Goal: Task Accomplishment & Management: Use online tool/utility

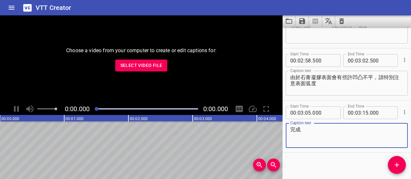
scroll to position [662, 0]
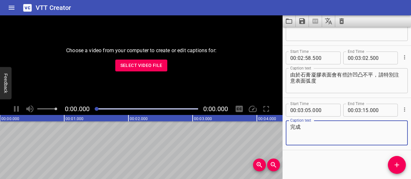
click at [134, 67] on span "Select Video File" at bounding box center [141, 66] width 42 height 8
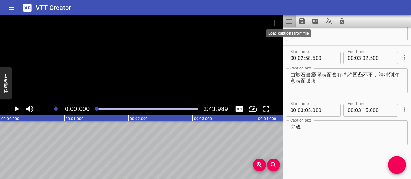
click at [288, 18] on icon "Load captions from file" at bounding box center [289, 21] width 8 height 8
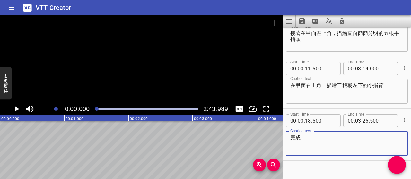
scroll to position [558, 0]
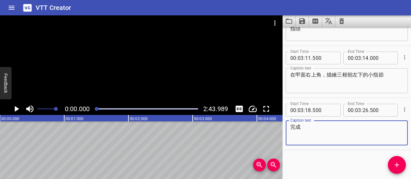
click at [19, 110] on icon "Play/Pause" at bounding box center [17, 109] width 10 height 10
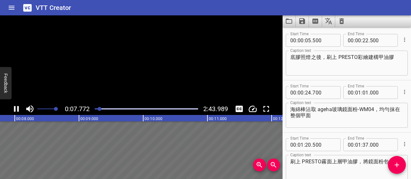
scroll to position [0, 499]
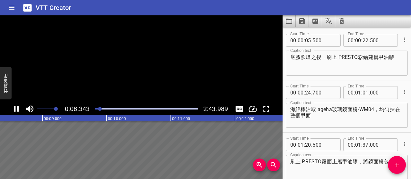
click at [19, 110] on icon "Play/Pause" at bounding box center [17, 109] width 10 height 10
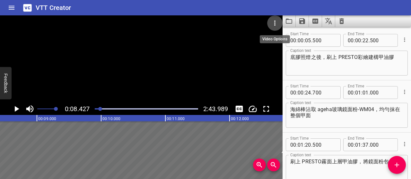
click at [273, 22] on icon "Video Options" at bounding box center [275, 23] width 8 height 8
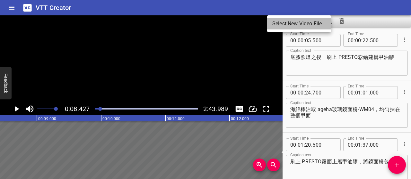
click at [274, 21] on li "Select New Video File..." at bounding box center [299, 24] width 64 height 12
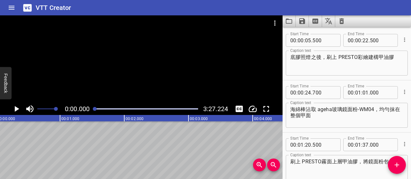
scroll to position [0, 0]
click at [17, 109] on icon "Play/Pause" at bounding box center [17, 109] width 4 height 6
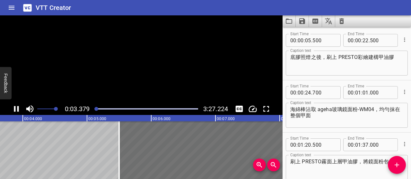
click at [17, 109] on icon "Play/Pause" at bounding box center [16, 109] width 5 height 6
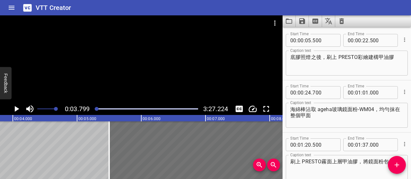
click at [17, 109] on icon "Play/Pause" at bounding box center [17, 109] width 4 height 6
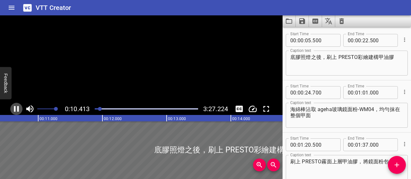
click at [17, 109] on icon "Play/Pause" at bounding box center [16, 109] width 5 height 6
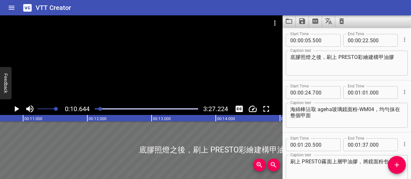
scroll to position [0, 683]
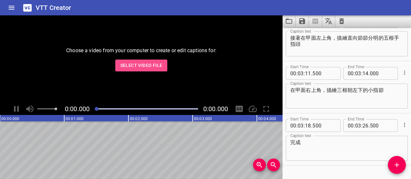
click at [138, 60] on button "Select Video File" at bounding box center [141, 66] width 52 height 12
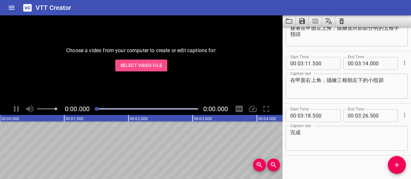
scroll to position [558, 0]
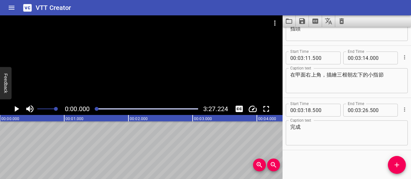
click at [18, 27] on div at bounding box center [141, 22] width 282 height 15
click at [13, 112] on icon "Play/Pause" at bounding box center [17, 109] width 10 height 10
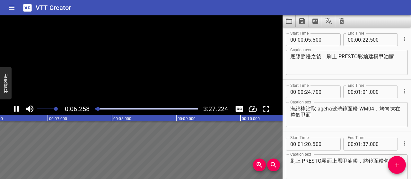
scroll to position [0, 0]
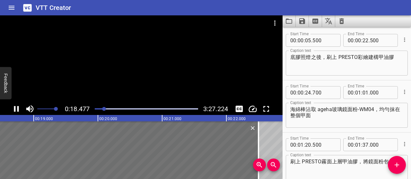
click at [315, 57] on textarea "底膠照燈之後，刷上 PRESTO彩繪建構甲油膠" at bounding box center [346, 63] width 113 height 18
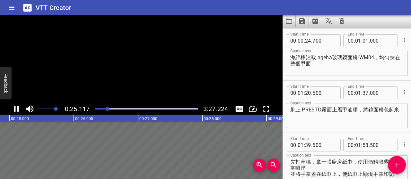
scroll to position [52, 0]
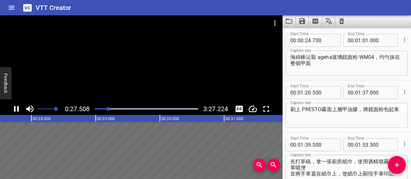
type textarea "底膠照燈後，刷上 PRESTO彩繪建構甲油膠"
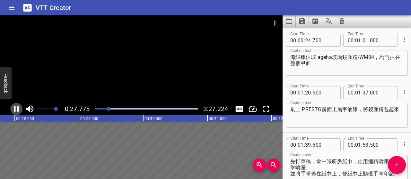
click at [17, 108] on icon "Play/Pause" at bounding box center [17, 109] width 10 height 10
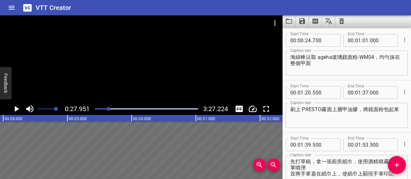
click at [316, 56] on textarea "海綿棒沾取 ageha玻璃鏡面粉-WM04，均勻抹在整個甲面" at bounding box center [346, 63] width 113 height 18
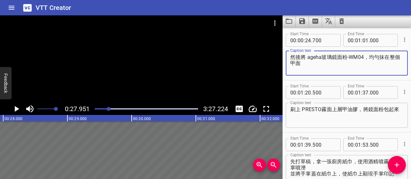
type textarea "然後將 ageha玻璃鏡面粉-WM04，均勻抹在整個甲面"
click at [19, 109] on icon "Play/Pause" at bounding box center [17, 109] width 4 height 6
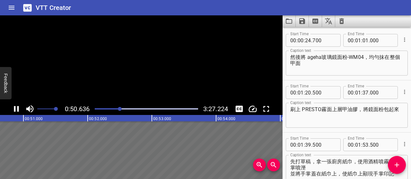
click at [19, 109] on icon "Play/Pause" at bounding box center [17, 109] width 10 height 10
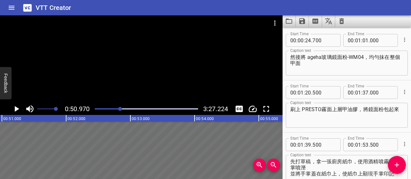
click at [18, 109] on icon "Play/Pause" at bounding box center [17, 109] width 4 height 6
click at [18, 109] on icon "Play/Pause" at bounding box center [16, 109] width 5 height 6
click at [272, 22] on icon "Video Options" at bounding box center [275, 23] width 8 height 8
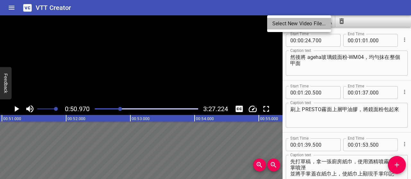
click at [279, 22] on li "Select New Video File..." at bounding box center [299, 24] width 64 height 12
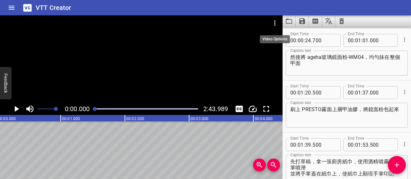
scroll to position [0, 0]
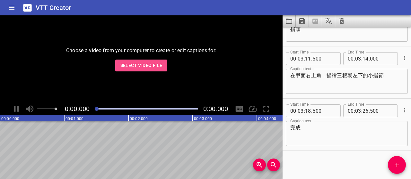
click at [162, 65] on button "Select Video File" at bounding box center [141, 66] width 52 height 12
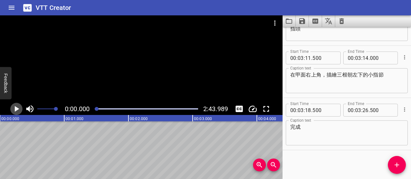
click at [20, 108] on icon "Play/Pause" at bounding box center [17, 109] width 10 height 10
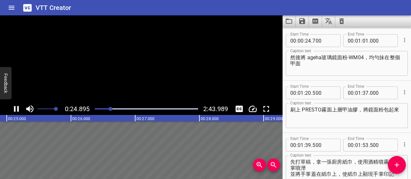
scroll to position [52, 0]
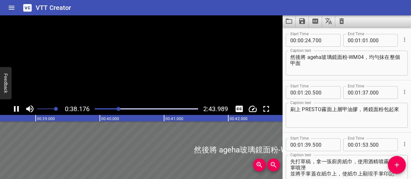
click at [20, 108] on icon "Play/Pause" at bounding box center [17, 109] width 10 height 10
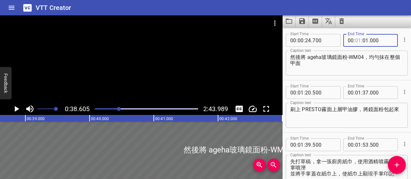
click at [355, 40] on input "number" at bounding box center [358, 40] width 6 height 13
type input "00"
type input "37"
type input "000"
click at [302, 92] on input "number" at bounding box center [301, 92] width 6 height 13
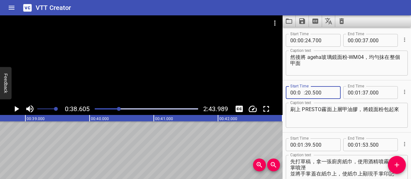
type input "00"
type input "37"
type input "500"
click at [116, 108] on div at bounding box center [146, 109] width 111 height 9
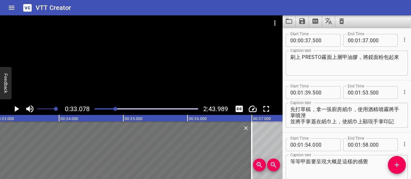
scroll to position [0, 2123]
click at [15, 109] on icon "Play/Pause" at bounding box center [17, 109] width 4 height 6
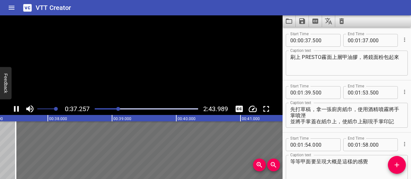
click at [15, 109] on icon "Play/Pause" at bounding box center [16, 109] width 5 height 6
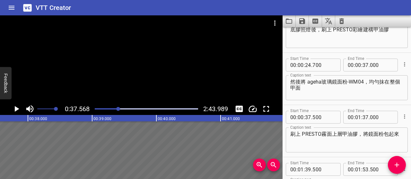
scroll to position [8, 0]
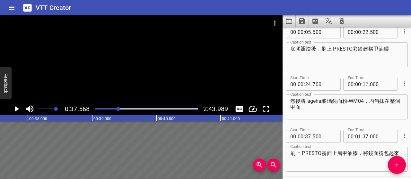
click at [362, 83] on input "number" at bounding box center [365, 84] width 6 height 13
type input "36"
type input "500"
click at [316, 139] on input "number" at bounding box center [323, 136] width 23 height 13
type input "000"
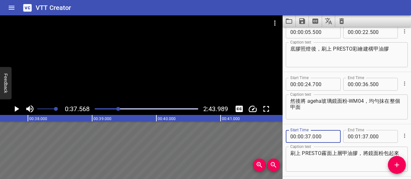
click at [335, 164] on textarea "刷上 PRESTO霧面上層甲油膠，將鏡面粉包起來" at bounding box center [346, 160] width 113 height 18
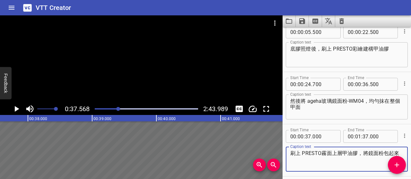
click at [17, 111] on icon "Play/Pause" at bounding box center [17, 109] width 10 height 10
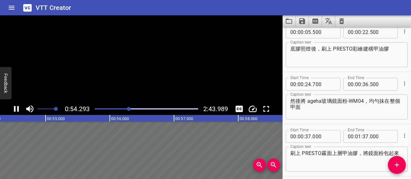
click at [17, 111] on icon "Play/Pause" at bounding box center [16, 109] width 5 height 6
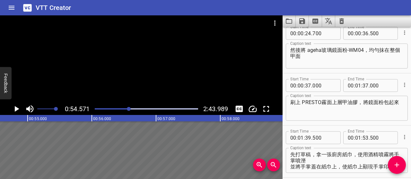
scroll to position [73, 0]
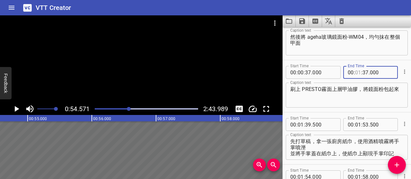
click at [355, 72] on input "number" at bounding box center [358, 72] width 6 height 13
type input "00"
type input "53"
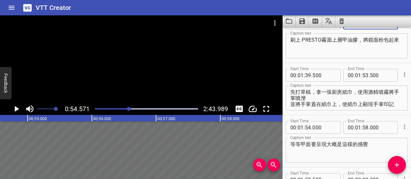
scroll to position [137, 0]
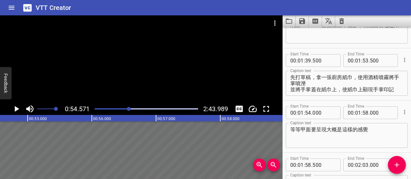
type input "000"
click at [17, 111] on icon "Play/Pause" at bounding box center [17, 109] width 10 height 10
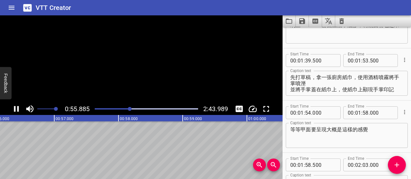
click at [17, 111] on icon "Play/Pause" at bounding box center [16, 109] width 5 height 6
click at [299, 59] on input "number" at bounding box center [301, 60] width 6 height 13
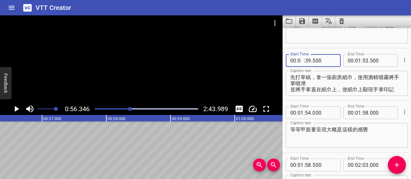
type input "00"
type input "56"
type input "000"
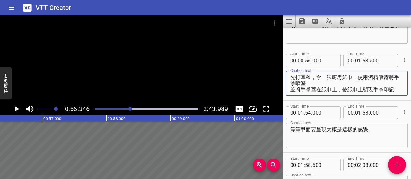
click at [316, 76] on textarea "先打草稿，拿一張廚房紙巾，使用酒精噴霧將手掌噴溼 並將手掌蓋在紙巾上，使紙巾上顯現手掌印記" at bounding box center [346, 83] width 113 height 18
drag, startPoint x: 291, startPoint y: 75, endPoint x: 405, endPoint y: 91, distance: 114.8
click at [405, 91] on div "Start Time 00 : 00 : 56 . 000 Start Time End Time 00 : 01 : 53 . 500 End Time C…" at bounding box center [346, 74] width 128 height 52
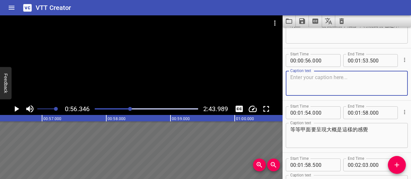
paste textarea "準備一張廚房紙巾， 噴濕手掌， 然後蓋在紙巾上。"
click at [292, 82] on textarea "準備一張廚房紙巾， 噴濕手掌， 然後蓋在紙巾上。" at bounding box center [346, 83] width 113 height 18
click at [289, 82] on div "準備一張廚房紙巾，噴濕手掌， 然後蓋在紙巾上。 Caption text" at bounding box center [347, 83] width 122 height 25
click at [291, 83] on textarea "準備一張廚房紙巾，噴濕手掌， 然後蓋在紙巾上。" at bounding box center [346, 83] width 113 height 18
click at [347, 80] on textarea "準備一張廚房紙巾，噴濕手掌，然後蓋在紙巾上。" at bounding box center [346, 83] width 113 height 18
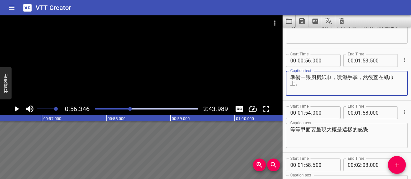
click at [341, 84] on textarea "準備一張廚房紙巾，噴濕手掌，然後蓋在紙巾上。" at bounding box center [346, 83] width 113 height 18
type textarea "準備一張廚房紙巾，噴濕手掌，然後蓋在紙巾上"
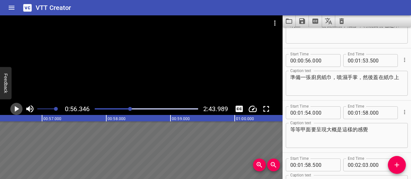
click at [15, 107] on icon "Play/Pause" at bounding box center [17, 109] width 4 height 6
click at [14, 107] on icon "Play/Pause" at bounding box center [16, 109] width 5 height 6
click at [14, 108] on icon "Play/Pause" at bounding box center [17, 109] width 10 height 10
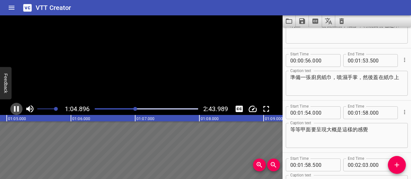
click at [14, 108] on icon "Play/Pause" at bounding box center [16, 109] width 5 height 6
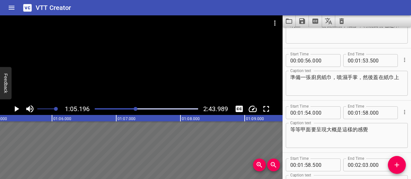
scroll to position [0, 4185]
click at [362, 61] on input "number" at bounding box center [365, 60] width 6 height 13
type input "05"
type input "500"
click at [362, 61] on input "number" at bounding box center [365, 60] width 6 height 13
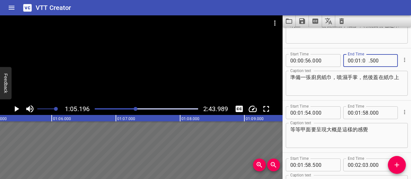
type input "04"
type input "000"
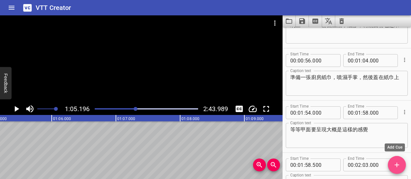
click at [401, 165] on span "Add Cue" at bounding box center [397, 165] width 18 height 8
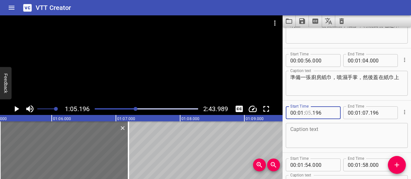
click at [309, 115] on input "number" at bounding box center [308, 113] width 6 height 13
type input "04"
type input "500"
click at [323, 129] on textarea at bounding box center [346, 136] width 113 height 18
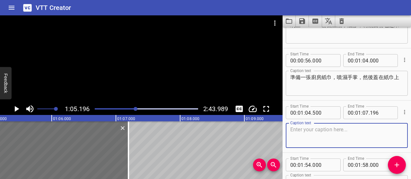
paste textarea "這樣就能留下手掌印記，當作我們的草稿"
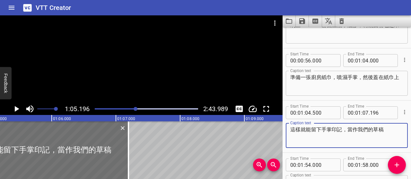
type textarea "這樣就能留下手掌印記，當作我們的草稿"
click at [18, 107] on icon "Play/Pause" at bounding box center [17, 109] width 10 height 10
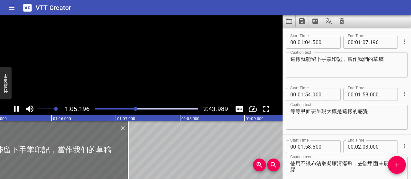
scroll to position [209, 0]
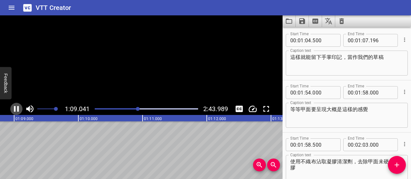
click at [18, 107] on icon "Play/Pause" at bounding box center [16, 109] width 5 height 6
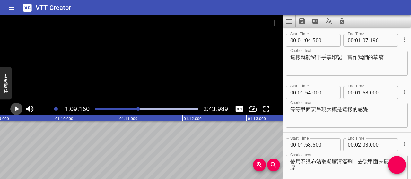
click at [18, 107] on icon "Play/Pause" at bounding box center [17, 109] width 10 height 10
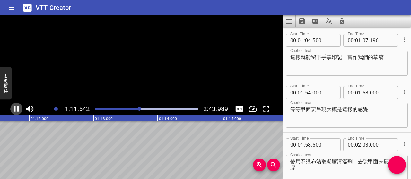
click at [18, 107] on icon "Play/Pause" at bounding box center [16, 109] width 5 height 6
click at [308, 42] on input "number" at bounding box center [308, 40] width 6 height 13
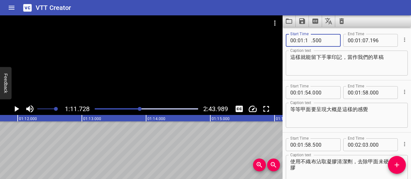
type input "10"
type input "000"
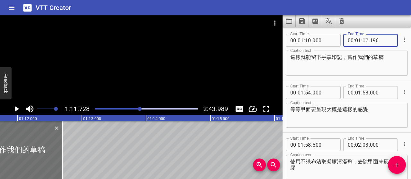
click at [363, 40] on input "number" at bounding box center [365, 40] width 6 height 13
type input "13"
type input "000"
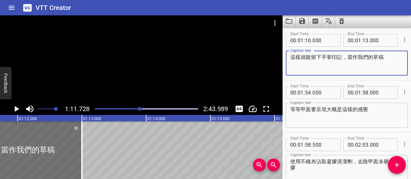
click at [362, 62] on textarea "這樣就能留下手掌印記，當作我們的草稿" at bounding box center [346, 63] width 113 height 18
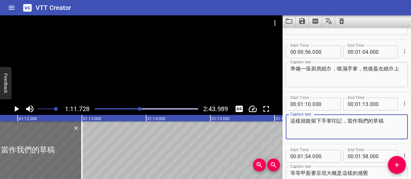
scroll to position [145, 0]
click at [362, 51] on input "number" at bounding box center [365, 52] width 6 height 13
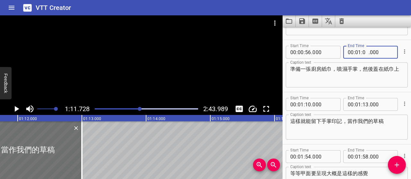
type input "09"
type input "500"
click at [354, 85] on div "準備一張廚房紙巾，噴濕手掌，然後蓋在紙巾上 Caption text" at bounding box center [347, 75] width 122 height 25
click at [18, 110] on icon "Play/Pause" at bounding box center [17, 109] width 10 height 10
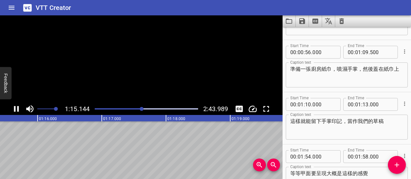
click at [18, 110] on icon "Play/Pause" at bounding box center [16, 109] width 5 height 6
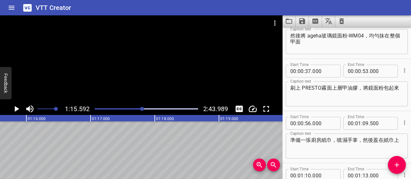
scroll to position [113, 0]
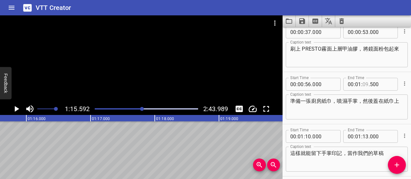
click at [363, 84] on input "number" at bounding box center [365, 84] width 6 height 13
type input "14"
type input "000"
click at [362, 84] on input "number" at bounding box center [365, 84] width 6 height 13
type input "09"
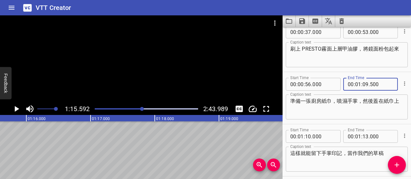
scroll to position [209, 0]
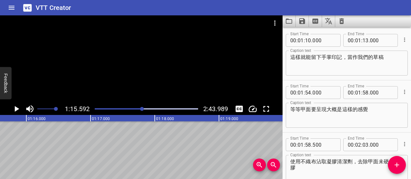
type input "500"
click at [363, 41] on input "number" at bounding box center [365, 40] width 6 height 13
type input "15"
type input "000"
click at [363, 40] on input "number" at bounding box center [365, 40] width 6 height 13
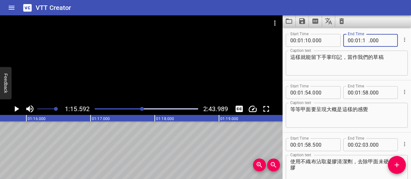
type input "14"
type input "500"
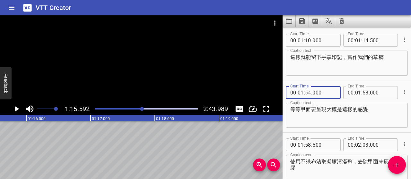
click at [306, 93] on input "number" at bounding box center [308, 92] width 6 height 13
type input "15"
type input "000"
click at [324, 123] on textarea "等等甲面要呈現大概是這樣的感覺" at bounding box center [346, 116] width 113 height 18
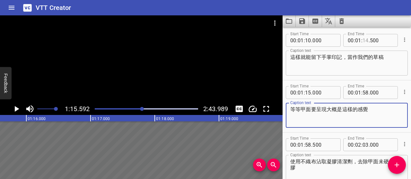
click at [363, 40] on input "number" at bounding box center [365, 40] width 6 height 13
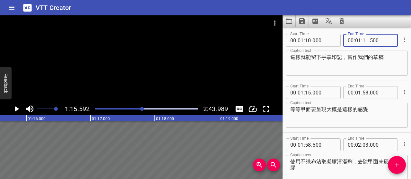
type input "13"
type input "000"
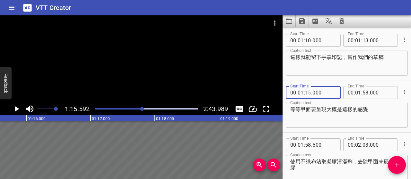
click at [308, 91] on input "number" at bounding box center [308, 92] width 6 height 13
type input "13"
type input "500"
click at [362, 93] on input "number" at bounding box center [365, 92] width 6 height 13
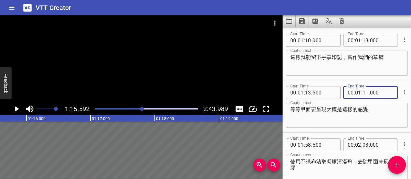
type input "15"
type input "000"
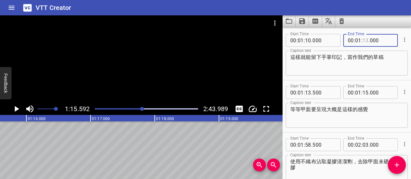
click at [362, 40] on input "number" at bounding box center [365, 40] width 6 height 13
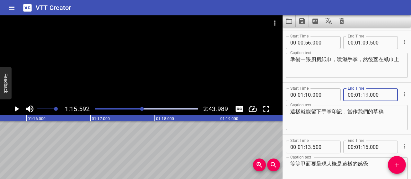
scroll to position [145, 0]
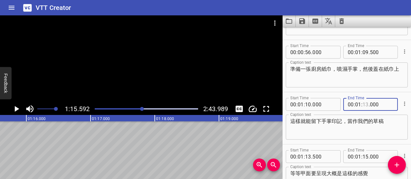
type input "13"
click at [363, 54] on input "number" at bounding box center [365, 52] width 6 height 13
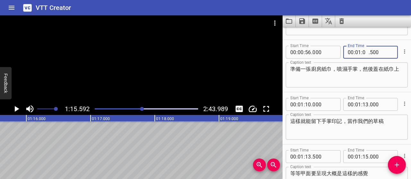
type input "08"
type input "000"
click at [308, 104] on input "number" at bounding box center [308, 104] width 6 height 13
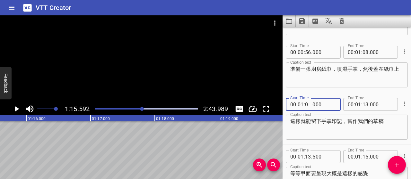
type input "08"
type input "500"
click at [362, 106] on input "number" at bounding box center [365, 104] width 6 height 13
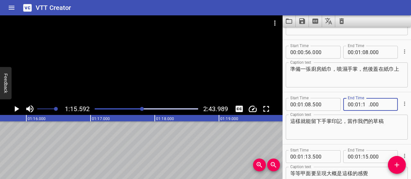
type input "11"
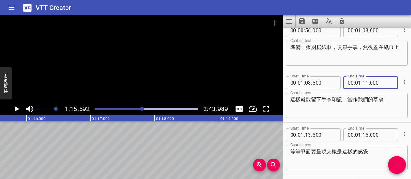
scroll to position [177, 0]
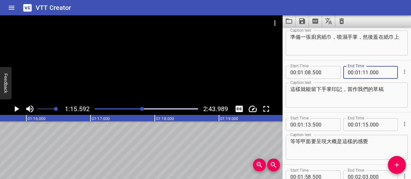
type input "000"
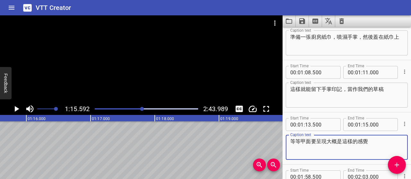
drag, startPoint x: 374, startPoint y: 142, endPoint x: 286, endPoint y: 142, distance: 87.6
click at [286, 142] on div "等等甲面要呈現大概是這樣的感覺 Caption text" at bounding box center [347, 147] width 122 height 25
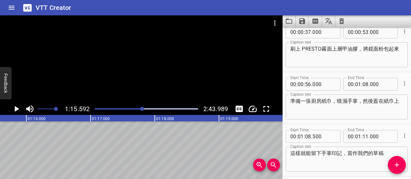
scroll to position [145, 0]
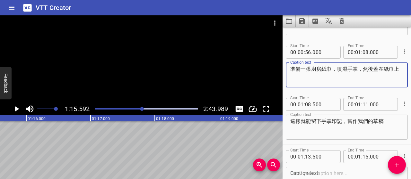
drag, startPoint x: 291, startPoint y: 68, endPoint x: 296, endPoint y: 75, distance: 7.9
click at [296, 75] on textarea "準備一張廚房紙巾，噴濕手掌，然後蓋在紙巾上" at bounding box center [346, 75] width 113 height 18
paste textarea "在開始之前，我們先來做個簡單的草稿， 幫助大家預先了解，等等甲面會呈現什麼樣的效果。"
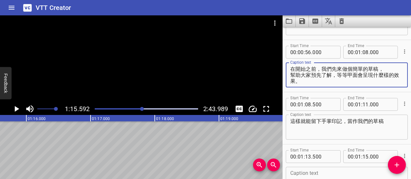
type textarea "在開始之前，我們先來做個簡單的草稿， 幫助大家預先了解，等等甲面會呈現什麼樣的效果。"
click at [363, 52] on input "number" at bounding box center [365, 52] width 6 height 13
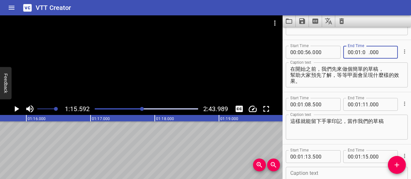
type input "02"
type input "500"
click at [310, 106] on input "number" at bounding box center [308, 104] width 6 height 13
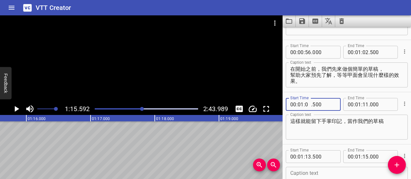
type input "03"
type input "000"
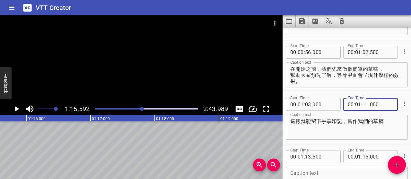
click at [362, 104] on input "number" at bounding box center [365, 104] width 6 height 13
type input "08"
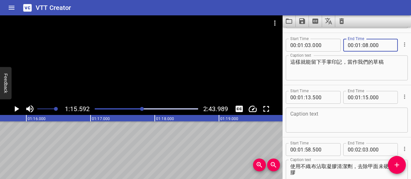
scroll to position [209, 0]
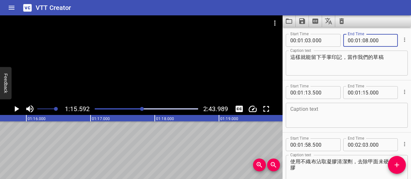
type input "000"
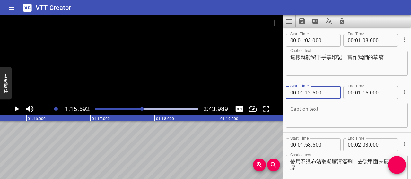
click at [308, 93] on input "number" at bounding box center [308, 92] width 6 height 13
type input "08"
type input "500"
click at [325, 115] on textarea at bounding box center [346, 116] width 113 height 18
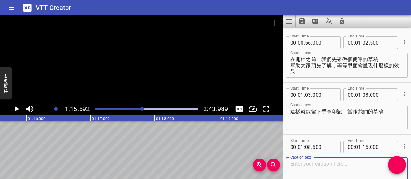
scroll to position [145, 0]
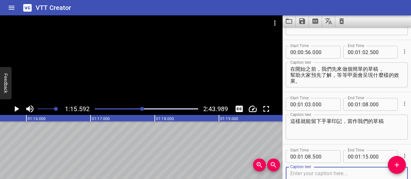
click at [333, 82] on textarea "在開始之前，我們先來做個簡單的草稿， 幫助大家預先了解，等等甲面會呈現什麼樣的效果。" at bounding box center [346, 75] width 113 height 18
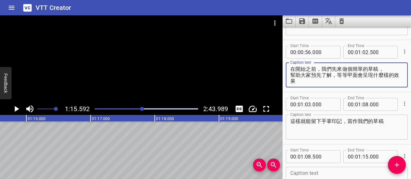
click at [342, 68] on textarea "在開始之前，我們先來做個簡單的草稿， 幫助大家預先了解，等等甲面會呈現什麼樣的效果" at bounding box center [346, 75] width 113 height 18
click at [363, 68] on textarea "在開始之前，我們先做個簡單的草稿， 幫助大家預先了解，等等甲面會呈現什麼樣的效果" at bounding box center [346, 75] width 113 height 18
click at [293, 74] on textarea "在開始之前，我們先做個草稿， 幫助大家預先了解，等等甲面會呈現什麼樣的效果" at bounding box center [346, 75] width 113 height 18
click at [382, 70] on textarea "在開始之前，我們先做個草稿，幫助大家預先了解，等等甲面會呈現什麼樣的效果" at bounding box center [346, 75] width 113 height 18
click at [388, 70] on textarea "在開始之前，我們先做個草稿，預先了解，等等甲面會呈現什麼樣的效果" at bounding box center [346, 75] width 113 height 18
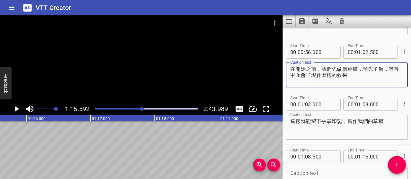
click at [350, 70] on textarea "在開始之前，我們先做個草稿，預先了解，等等甲面會呈現什麼樣的效果" at bounding box center [346, 75] width 113 height 18
drag, startPoint x: 387, startPoint y: 77, endPoint x: 309, endPoint y: 75, distance: 78.3
click at [309, 75] on textarea "在開始之前，我們先做草稿，預先了解首長印記的位置，等等甲面會呈現什麼樣的效果" at bounding box center [346, 75] width 113 height 18
click at [391, 68] on textarea "在開始之前，我們先做草稿，預先了解首長印記的位置" at bounding box center [346, 75] width 113 height 18
type textarea "在開始之前，我們先做草稿，預先了解手掌印記的位置"
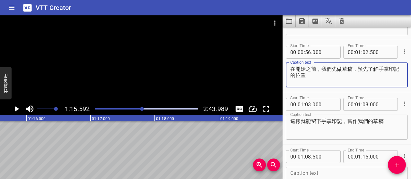
click at [15, 110] on icon "Play/Pause" at bounding box center [17, 109] width 4 height 6
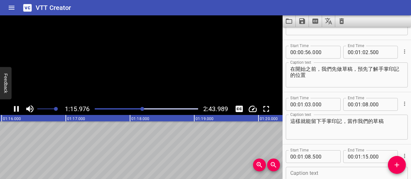
click at [15, 110] on icon "Play/Pause" at bounding box center [16, 109] width 5 height 6
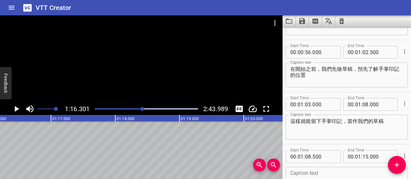
scroll to position [0, 4898]
click at [362, 52] on input "number" at bounding box center [365, 52] width 6 height 13
type input "00"
type input "000"
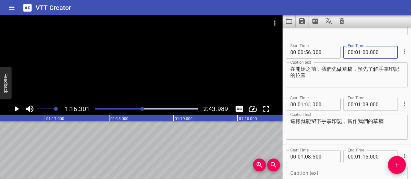
click at [307, 104] on input "number" at bounding box center [308, 104] width 6 height 13
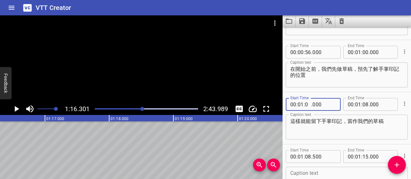
type input "00"
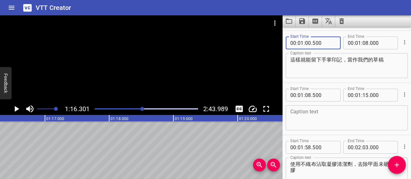
scroll to position [209, 0]
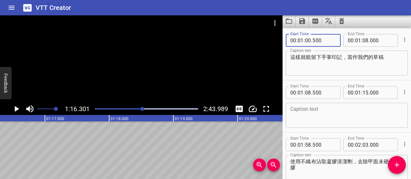
type input "500"
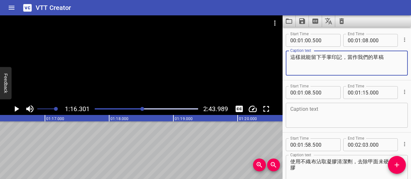
drag, startPoint x: 385, startPoint y: 57, endPoint x: 287, endPoint y: 56, distance: 98.5
click at [287, 56] on div "這樣就能留下手掌印記，當作我們的草稿 Caption text" at bounding box center [347, 63] width 122 height 25
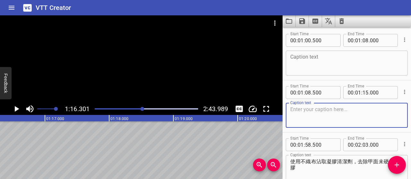
click at [323, 115] on textarea at bounding box center [346, 116] width 113 height 18
paste textarea "這樣就能留下手掌印記，當作我們的草稿"
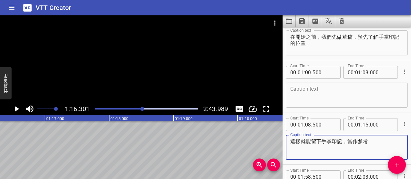
type textarea "這樣就能留下手掌印記，當作參考"
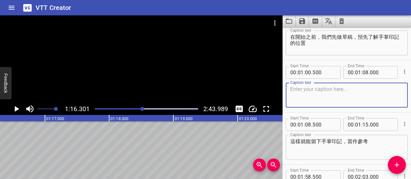
click at [305, 88] on textarea at bounding box center [346, 95] width 113 height 18
paste textarea "準備一張廚房紙巾， 噴濕手掌， 然後蓋在紙巾上"
click at [292, 94] on textarea "準備一張廚房紙巾， 噴濕手掌， 然後蓋在紙巾上" at bounding box center [346, 95] width 113 height 18
click at [291, 98] on textarea "準備一張廚房紙巾，噴濕手掌， 然後蓋在紙巾上" at bounding box center [346, 95] width 113 height 18
type textarea "準備一張廚房紙巾，噴濕手掌，然後蓋在紙巾上"
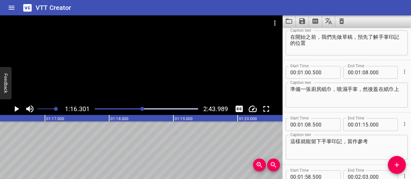
click at [141, 109] on div "Play progress" at bounding box center [90, 108] width 103 height 1
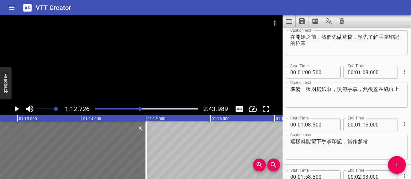
click at [139, 109] on div at bounding box center [140, 109] width 4 height 4
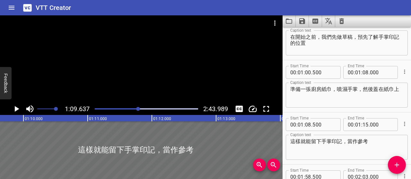
click at [136, 108] on div at bounding box center [146, 109] width 111 height 9
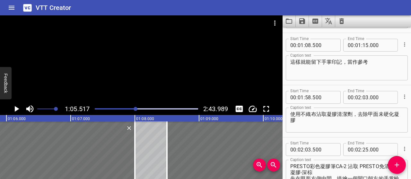
scroll to position [262, 0]
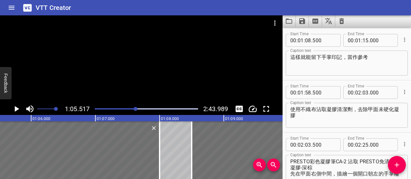
click at [133, 109] on div "Play progress" at bounding box center [84, 108] width 103 height 1
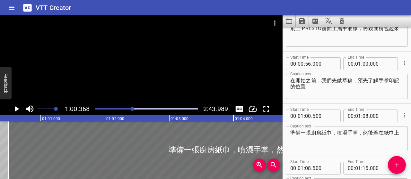
scroll to position [113, 0]
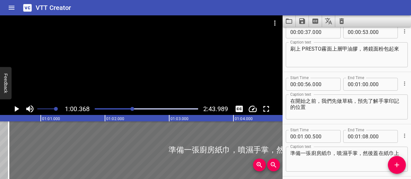
click at [129, 109] on div "Play progress" at bounding box center [81, 108] width 103 height 1
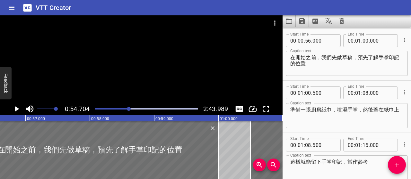
scroll to position [157, 0]
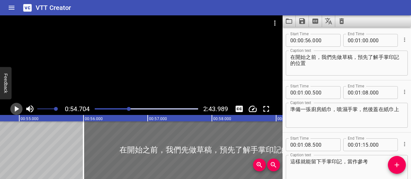
click at [15, 107] on icon "Play/Pause" at bounding box center [17, 109] width 10 height 10
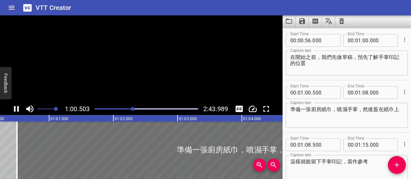
scroll to position [0, 3884]
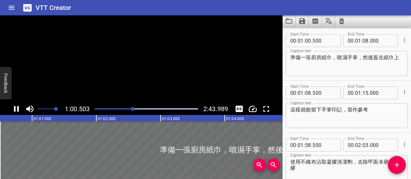
click at [15, 107] on icon "Play/Pause" at bounding box center [16, 109] width 5 height 6
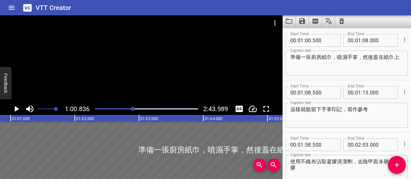
scroll to position [145, 0]
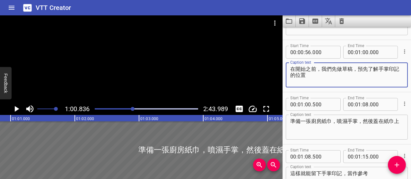
click at [308, 67] on textarea "在開始之前，我們先做草稿，預先了解手掌印記的位置" at bounding box center [346, 75] width 113 height 18
type textarea "在開始彩繪之前，我們先做草稿，預先了解手掌印記的位置"
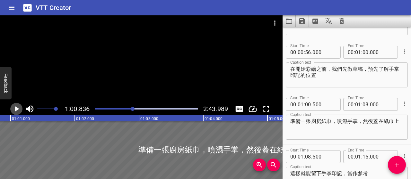
click at [13, 108] on icon "Play/Pause" at bounding box center [17, 109] width 10 height 10
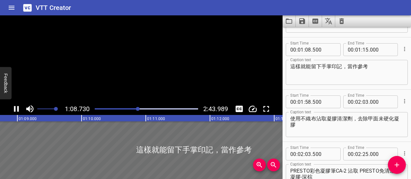
scroll to position [262, 0]
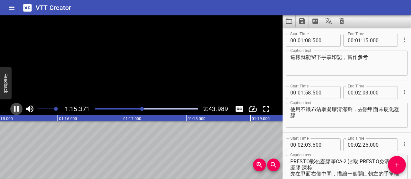
click at [13, 108] on icon "Play/Pause" at bounding box center [17, 109] width 10 height 10
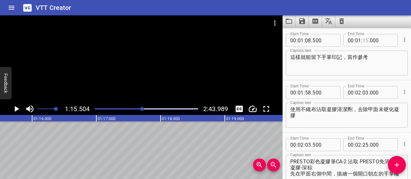
click at [364, 39] on input "number" at bounding box center [365, 40] width 6 height 13
type input "14"
type input "500"
click at [309, 92] on input "number" at bounding box center [308, 92] width 6 height 13
type input "15"
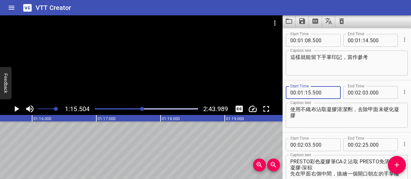
type input "500"
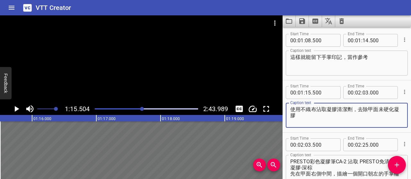
click at [341, 118] on textarea "使用不織布沾取凝膠清潔劑，去除甲面未硬化凝膠" at bounding box center [346, 116] width 113 height 18
click at [318, 91] on input "number" at bounding box center [323, 92] width 23 height 13
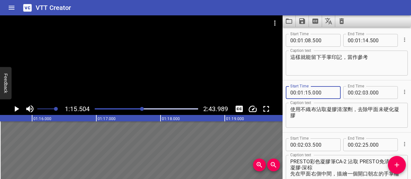
type input "000"
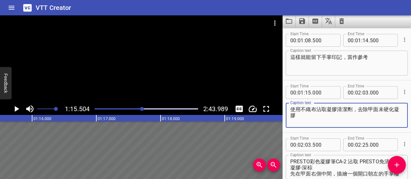
click at [329, 122] on textarea "使用不織布沾取凝膠清潔劑，去除甲面未硬化凝膠" at bounding box center [346, 116] width 113 height 18
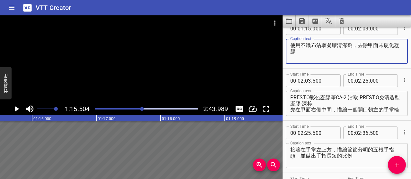
scroll to position [294, 0]
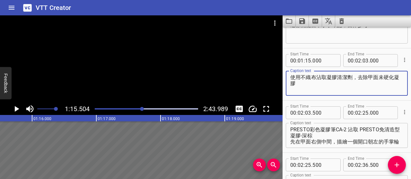
click at [300, 76] on textarea "使用不織布沾取凝膠清潔劑，去除甲面未硬化凝膠" at bounding box center [346, 83] width 113 height 18
click at [357, 78] on textarea "不織布沾取凝膠清潔劑，去除甲面未硬化凝膠" at bounding box center [346, 83] width 113 height 18
click at [366, 76] on textarea "不織布沾取凝膠清潔劑，去除甲面未硬化凝膠" at bounding box center [346, 83] width 113 height 18
type textarea "不織布沾取凝膠清潔劑，將霧面上層的未硬化凝膠擦掉"
click at [17, 109] on icon "Play/Pause" at bounding box center [17, 109] width 4 height 6
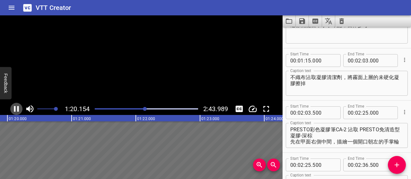
click at [17, 109] on icon "Play/Pause" at bounding box center [17, 109] width 10 height 10
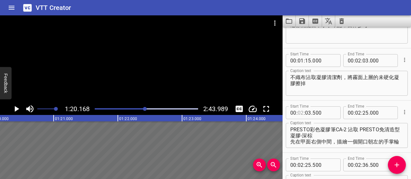
click at [299, 112] on input "number" at bounding box center [301, 113] width 6 height 13
type input "01"
type input "20"
type input "000"
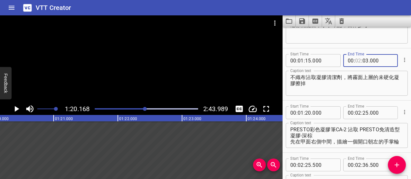
click at [356, 61] on input "number" at bounding box center [358, 60] width 6 height 13
type input "01"
type input "19"
type input "500"
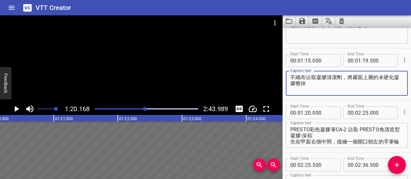
click at [347, 86] on textarea "不織布沾取凝膠清潔劑，將霧面上層的未硬化凝膠擦掉" at bounding box center [346, 83] width 113 height 18
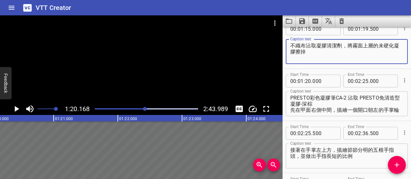
scroll to position [326, 0]
click at [291, 97] on textarea "PRESTO彩色凝膠筆CA-2 沾取 PRESTO免清造型凝膠-深棕 先在甲面右側中間，描繪一個開口朝左的手掌輪廓" at bounding box center [346, 104] width 113 height 18
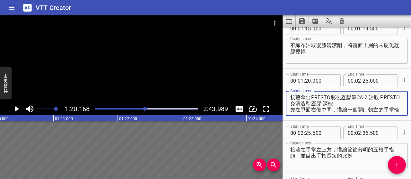
click at [341, 95] on textarea "接著拿出PRESTO彩色凝膠筆CA-2 沾取 PRESTO免清造型凝膠-深棕 先在甲面右側中間，描繪一個開口朝左的手掌輪廓" at bounding box center [346, 104] width 113 height 18
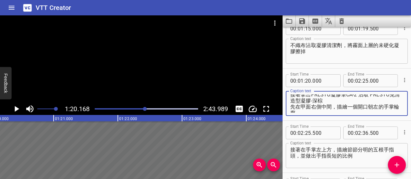
scroll to position [6, 0]
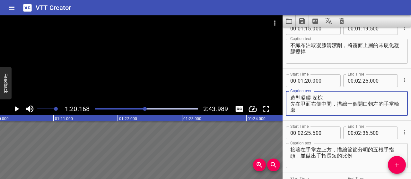
drag, startPoint x: 291, startPoint y: 108, endPoint x: 389, endPoint y: 108, distance: 97.6
click at [389, 108] on textarea "接著拿出PRESTO凝膠筆CA-2 沾取 PRESTO免清造型凝膠-深棕 先在甲面右側中間，描繪一個開口朝左的手掌輪廓" at bounding box center [346, 104] width 113 height 18
type textarea "接著拿出PRESTO凝膠筆CA-2 沾取 PRESTO免清造型凝膠-深棕"
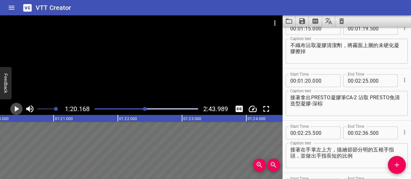
click at [15, 111] on icon "Play/Pause" at bounding box center [17, 109] width 4 height 6
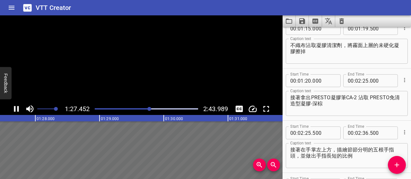
click at [15, 111] on icon "Play/Pause" at bounding box center [16, 109] width 5 height 6
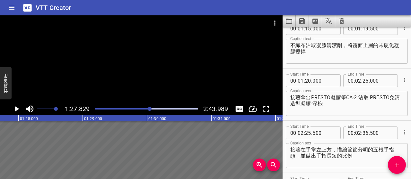
scroll to position [0, 5638]
click at [396, 165] on icon "Add Cue" at bounding box center [397, 165] width 8 height 8
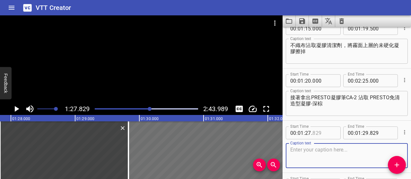
click at [321, 131] on input "number" at bounding box center [323, 133] width 23 height 13
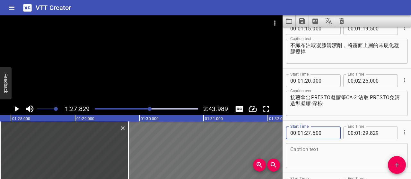
type input "500"
click at [355, 81] on input "number" at bounding box center [358, 80] width 6 height 13
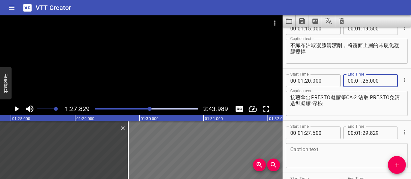
type input "01"
type input "27"
type input "000"
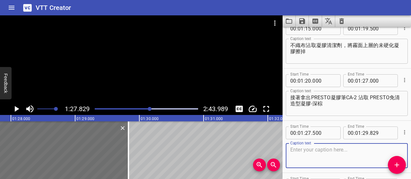
click at [356, 156] on textarea at bounding box center [346, 156] width 113 height 18
paste textarea "先在甲面右側中間，描繪一個開口朝左的手掌輪廓"
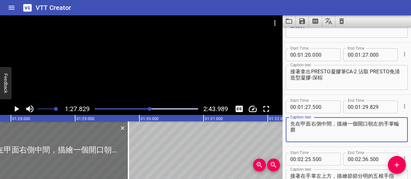
scroll to position [358, 0]
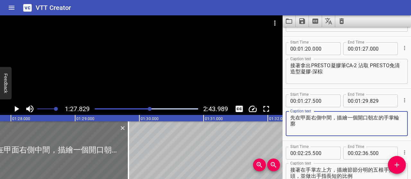
type textarea "先在甲面右側中間，描繪一個開口朝左的手掌輪廓"
click at [17, 111] on icon "Play/Pause" at bounding box center [17, 109] width 10 height 10
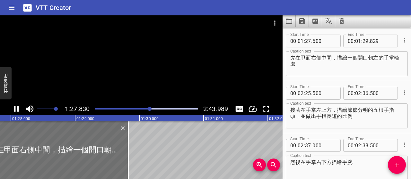
scroll to position [419, 0]
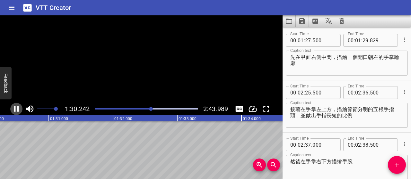
click at [17, 111] on icon "Play/Pause" at bounding box center [17, 109] width 10 height 10
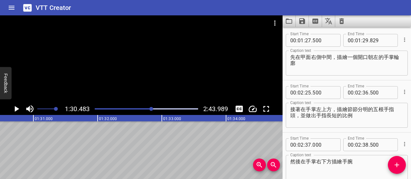
scroll to position [0, 5808]
click at [363, 41] on input "number" at bounding box center [365, 40] width 6 height 13
type input "30"
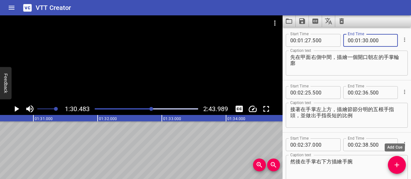
type input "000"
click at [399, 165] on icon "Add Cue" at bounding box center [397, 165] width 8 height 8
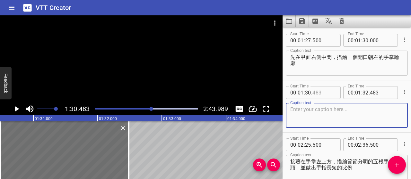
click at [315, 93] on input "number" at bounding box center [323, 92] width 23 height 13
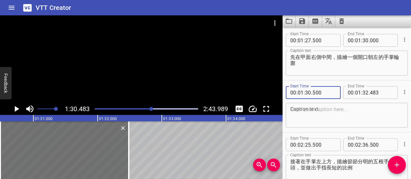
type input "500"
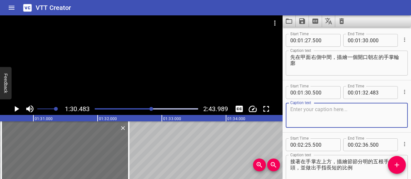
click at [318, 111] on textarea at bounding box center [346, 116] width 113 height 18
paste textarea "【手掌開口朝左代表右手】， 【朝右代表左手】，"
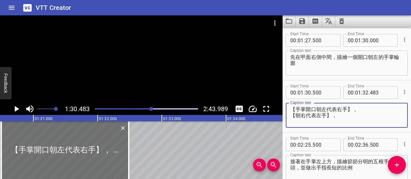
click at [294, 109] on textarea "【手掌開口朝左代表右手】， 【朝右代表左手】，" at bounding box center [346, 116] width 113 height 18
click at [291, 109] on textarea "【手掌開口朝左代表右手】， 【朝右代表左手】，" at bounding box center [346, 116] width 113 height 18
click at [336, 108] on textarea "【手掌開口朝左代表右手】， 【朝右代表左手】，" at bounding box center [346, 116] width 113 height 18
paste textarea "【"
click at [296, 109] on textarea "【手掌開口朝左代表【右手】， 【朝右代表左手】，" at bounding box center [346, 116] width 113 height 18
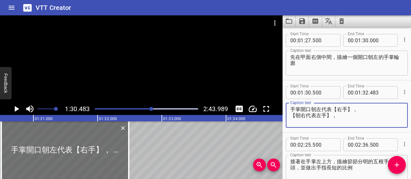
click at [296, 117] on textarea "手掌開口朝左代表【右手】， 【朝右代表左手】，" at bounding box center [346, 116] width 113 height 18
click at [292, 117] on textarea "手掌開口朝左代表【右手】， 【朝右代表左手】，" at bounding box center [346, 116] width 113 height 18
click at [366, 108] on textarea "手掌開口朝左代表【右手】，朝右代表左手】，" at bounding box center [346, 116] width 113 height 18
paste textarea "【"
type textarea "手掌開口朝左代表【右手】，朝右則代表【左手】，"
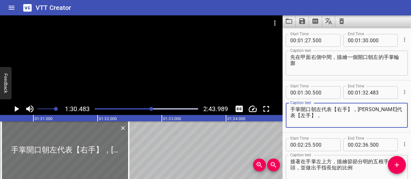
click at [13, 110] on icon "Play/Pause" at bounding box center [17, 109] width 10 height 10
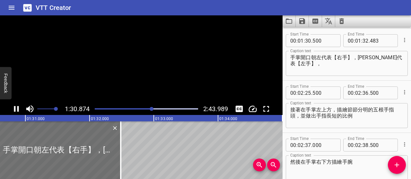
scroll to position [471, 0]
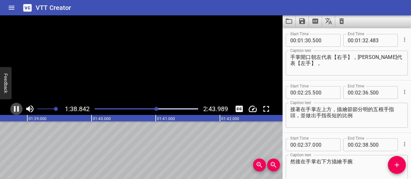
click at [13, 110] on icon "Play/Pause" at bounding box center [17, 109] width 10 height 10
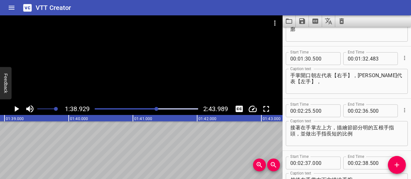
scroll to position [439, 0]
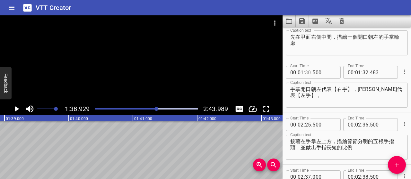
click at [307, 73] on input "number" at bounding box center [308, 72] width 6 height 13
type input "35"
type input "000"
click at [363, 72] on input "number" at bounding box center [365, 72] width 6 height 13
type input "40"
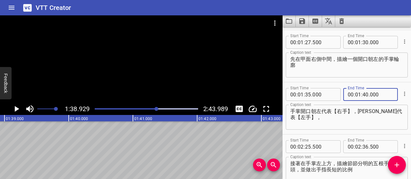
scroll to position [407, 0]
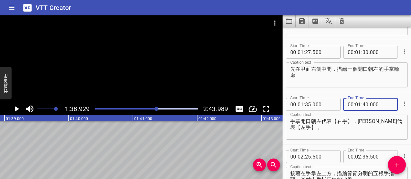
type input "000"
click at [365, 74] on textarea "先在甲面右側中間，描繪一個開口朝左的手掌輪廓" at bounding box center [346, 75] width 113 height 18
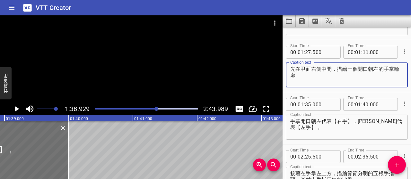
click at [362, 51] on input "number" at bounding box center [365, 52] width 6 height 13
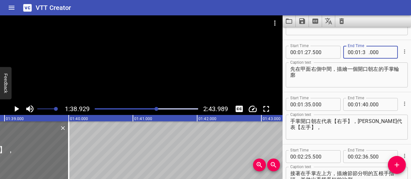
type input "34"
type input "500"
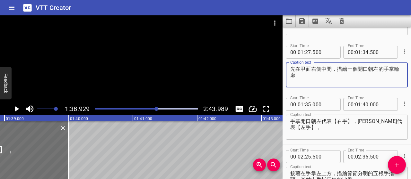
click at [361, 83] on textarea "先在甲面右側中間，描繪一個開口朝左的手掌輪廓" at bounding box center [346, 75] width 113 height 18
click at [15, 108] on icon "Play/Pause" at bounding box center [17, 109] width 4 height 6
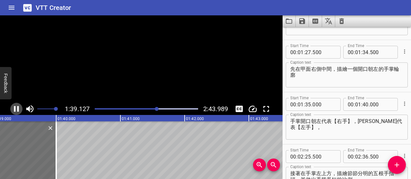
click at [15, 108] on icon "Play/Pause" at bounding box center [16, 109] width 5 height 6
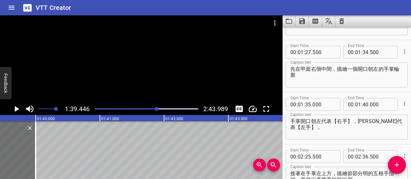
click at [321, 127] on textarea "手掌開口朝左代表【右手】，朝右則代表【左手】，" at bounding box center [346, 127] width 113 height 18
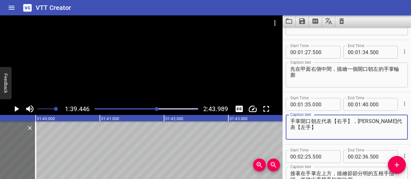
type textarea "手掌開口朝左代表【右手】，[PERSON_NAME]代表【左手】"
click at [19, 109] on icon "Play/Pause" at bounding box center [17, 109] width 10 height 10
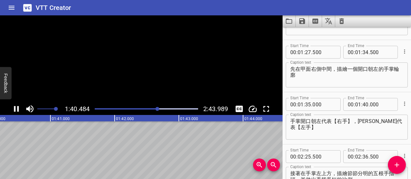
click at [16, 111] on icon "Play/Pause" at bounding box center [17, 109] width 10 height 10
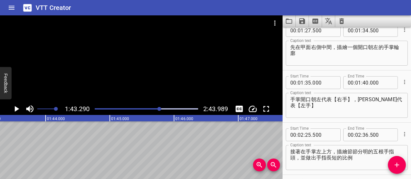
scroll to position [439, 0]
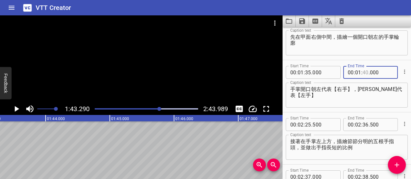
click at [365, 71] on input "number" at bounding box center [365, 72] width 6 height 13
type input "41"
type input "000"
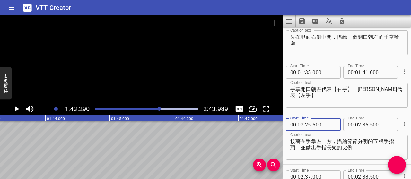
click at [301, 126] on input "number" at bounding box center [301, 124] width 6 height 13
type input "02"
type input "25"
click at [301, 126] on input "number" at bounding box center [301, 124] width 6 height 13
type input "01"
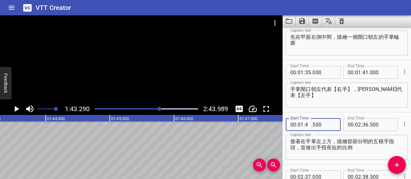
type input "41"
type input "500"
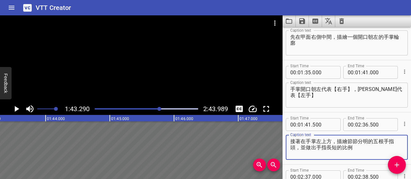
drag, startPoint x: 360, startPoint y: 147, endPoint x: 286, endPoint y: 138, distance: 74.1
click at [286, 138] on div "接著在手掌左上方，描繪節節分明的五根手指頭，並做出手指長短的比例 Caption text" at bounding box center [347, 147] width 122 height 25
click at [372, 149] on textarea "接著在手掌左上方，描繪節節分明的五根手指頭，並做出手指長短的比例" at bounding box center [346, 148] width 113 height 18
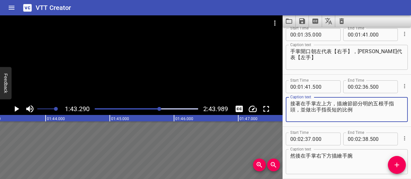
scroll to position [503, 0]
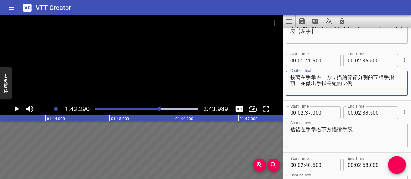
click at [17, 108] on icon "Play/Pause" at bounding box center [17, 109] width 4 height 6
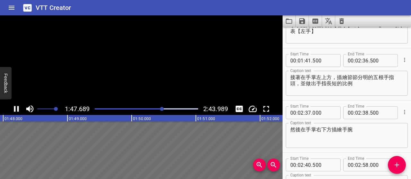
click at [17, 108] on icon "Play/Pause" at bounding box center [17, 109] width 10 height 10
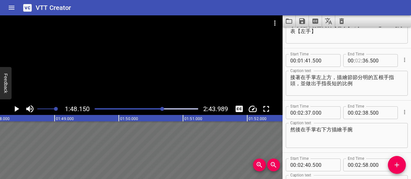
click at [355, 61] on input "number" at bounding box center [358, 60] width 6 height 13
type input "01"
type input "48"
type input "000"
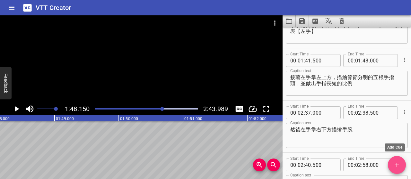
click at [398, 159] on button "Add Cue" at bounding box center [397, 165] width 18 height 18
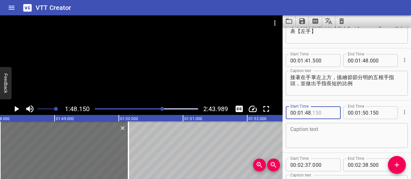
click at [316, 112] on input "number" at bounding box center [323, 113] width 23 height 13
type input "500"
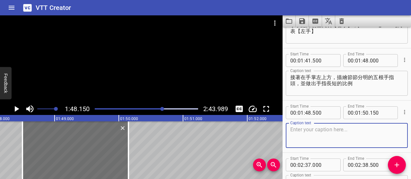
click at [339, 136] on textarea at bounding box center [346, 136] width 113 height 18
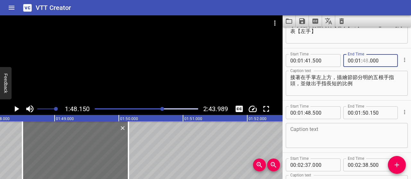
click at [362, 59] on input "number" at bounding box center [365, 60] width 6 height 13
type input "45"
type input "000"
click at [309, 111] on input "number" at bounding box center [308, 113] width 6 height 13
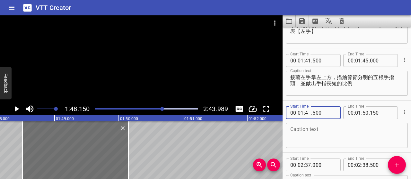
type input "45"
type input "500"
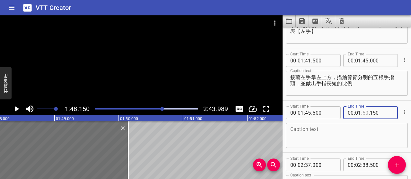
click at [363, 113] on input "number" at bounding box center [365, 113] width 6 height 13
type input "48"
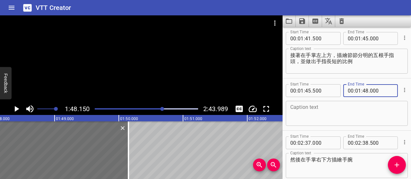
scroll to position [535, 0]
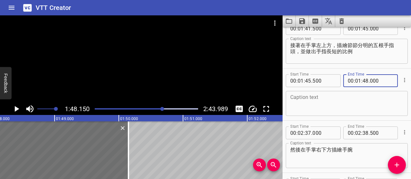
type input "000"
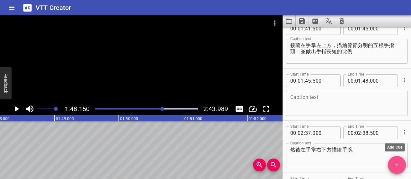
click at [396, 164] on icon "Add Cue" at bounding box center [397, 165] width 8 height 8
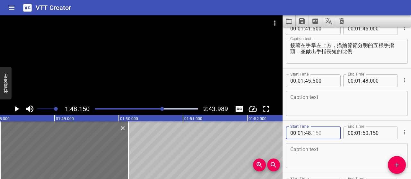
click at [318, 133] on input "number" at bounding box center [323, 133] width 23 height 13
type input "500"
click at [332, 148] on textarea at bounding box center [346, 156] width 113 height 18
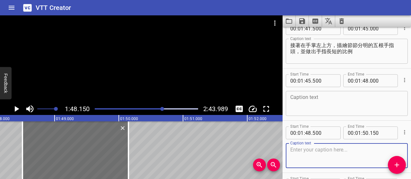
click at [324, 105] on textarea at bounding box center [346, 104] width 113 height 18
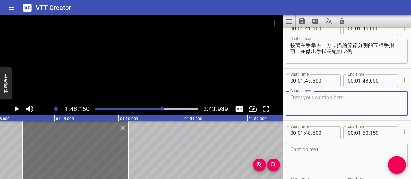
paste textarea "大拇指較短且位置偏低，呈現自然彎曲的角度"
paste textarea "食指和無名指長度相近，稍短於中指，"
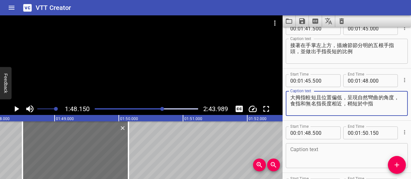
type textarea "大拇指較短且位置偏低，呈現自然彎曲的角度，食指和無名指長度相近，稍短於中指"
click at [161, 109] on div at bounding box center [162, 109] width 4 height 4
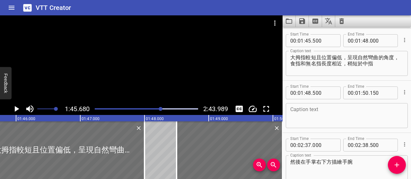
scroll to position [576, 0]
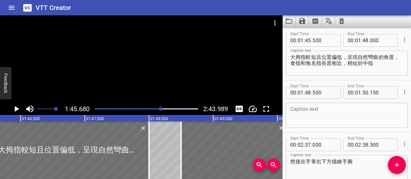
click at [159, 109] on div at bounding box center [161, 109] width 4 height 4
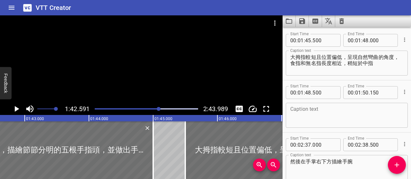
scroll to position [0, 6586]
click at [17, 109] on icon "Play/Pause" at bounding box center [17, 109] width 4 height 6
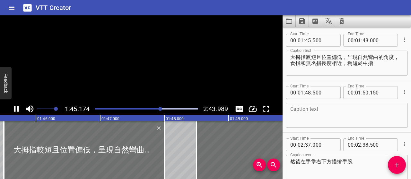
click at [17, 109] on icon "Play/Pause" at bounding box center [17, 109] width 10 height 10
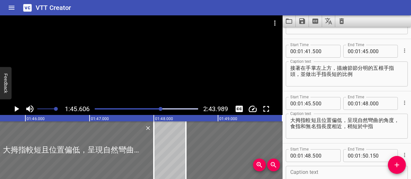
scroll to position [511, 0]
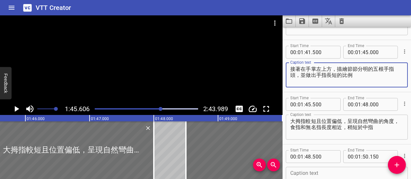
click at [338, 67] on textarea "接著在手掌左上方，描繪節節分明的五根手指頭，並做出手指長短的比例" at bounding box center [346, 75] width 113 height 18
drag, startPoint x: 316, startPoint y: 74, endPoint x: 290, endPoint y: 68, distance: 25.9
click at [287, 68] on div "接著描繪節節分明的五根手指頭，並做出手指長短的比例 Caption text" at bounding box center [347, 75] width 122 height 25
click at [359, 74] on textarea "接著描繪節節分明的五根手指頭，並做出手指長短的比例" at bounding box center [346, 75] width 113 height 18
click at [370, 72] on textarea "接著描繪節節分明的五根手指頭，並做出手指長短的比例" at bounding box center [346, 75] width 113 height 18
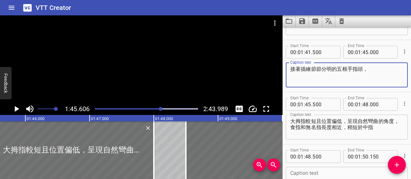
paste textarea "注意手指的長短比例"
type textarea "接著描繪節節分明的五根手指頭，注意手指的長短比例"
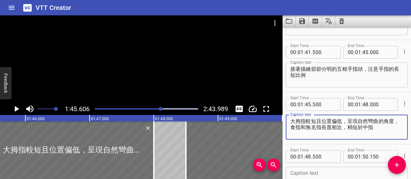
click at [385, 128] on textarea "大拇指較短且位置偏低，呈現自然彎曲的角度，食指和無名指長度相近，稍短於中指" at bounding box center [346, 127] width 113 height 18
drag, startPoint x: 385, startPoint y: 128, endPoint x: 281, endPoint y: 121, distance: 104.2
click at [281, 121] on main "1:45.606 2:43.989 00:00.000 00:01.000 00:02.000 00:03.000 00:04.000 00:05.000 0…" at bounding box center [205, 97] width 411 height 164
paste textarea "短且偏低，自然彎曲；食指和無名指長度相近，略短於中指。"
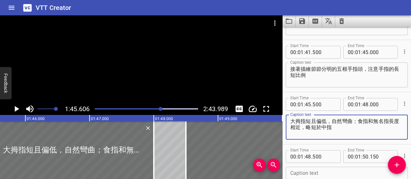
type textarea "大拇指短且偏低，自然彎曲；食指和無名指長度相近，略短於中指"
click at [364, 51] on input "number" at bounding box center [365, 52] width 6 height 13
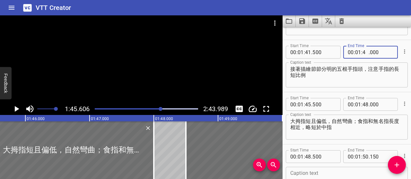
type input "43"
type input "500"
click at [310, 102] on input "number" at bounding box center [308, 104] width 6 height 13
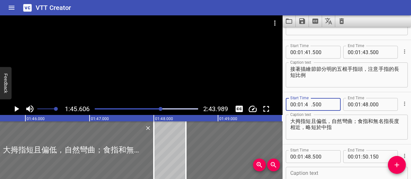
type input "44"
type input "000"
click at [364, 104] on input "number" at bounding box center [365, 104] width 6 height 13
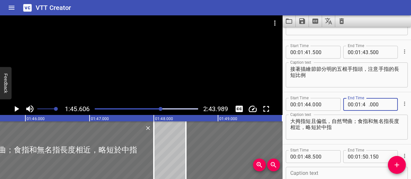
type input "45"
type input "000"
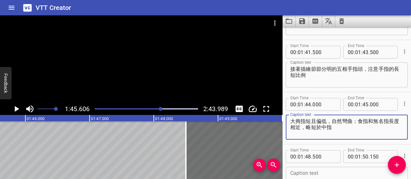
drag, startPoint x: 341, startPoint y: 128, endPoint x: 287, endPoint y: 118, distance: 54.5
click at [287, 118] on div "大拇指短且偏低，自然彎曲；食指和無名指長度相近，略短於中指 Caption text" at bounding box center [347, 127] width 122 height 25
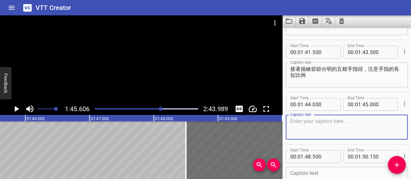
click at [299, 82] on textarea "接著描繪節節分明的五根手指頭，注意手指的長短比例" at bounding box center [346, 75] width 113 height 18
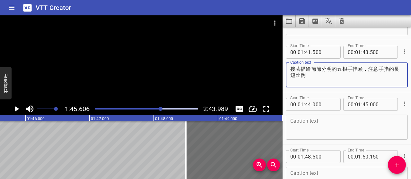
drag, startPoint x: 299, startPoint y: 82, endPoint x: 387, endPoint y: 79, distance: 88.3
click at [387, 79] on textarea "接著描繪節節分明的五根手指頭，注意手指的長短比例" at bounding box center [346, 75] width 113 height 18
paste textarea "大拇指短且偏低，自然彎曲；食指和無名指長度相近，略短於中指"
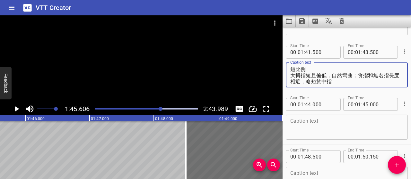
type textarea "接著描繪節節分明的五根手指頭，注意手指的長短比例 大拇指短且偏低，自然彎曲；食指和無名指長度相近，略短於中指"
click at [365, 53] on input "number" at bounding box center [365, 52] width 6 height 13
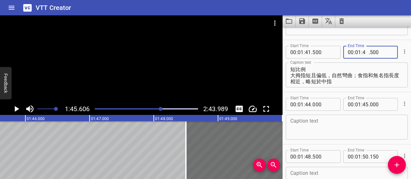
type input "45"
type input "000"
click at [401, 104] on icon "Cue Options" at bounding box center [404, 104] width 6 height 6
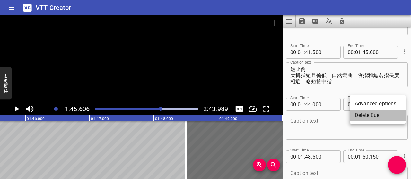
click at [369, 114] on li "Delete Cue" at bounding box center [378, 116] width 56 height 12
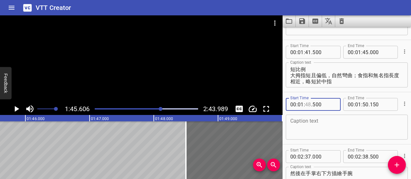
click at [308, 104] on input "number" at bounding box center [308, 104] width 6 height 13
type input "45"
type input "500"
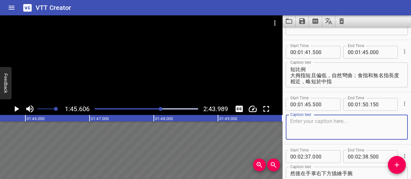
click at [321, 129] on textarea at bounding box center [346, 127] width 113 height 18
paste textarea "中指是最長的，"
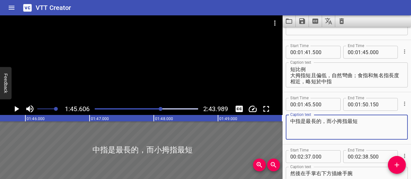
click at [345, 122] on textarea "中指是最長的，而小拇指最短" at bounding box center [346, 127] width 113 height 18
type textarea "中指是最長的，而小指最短"
click at [17, 112] on icon "Play/Pause" at bounding box center [17, 109] width 10 height 10
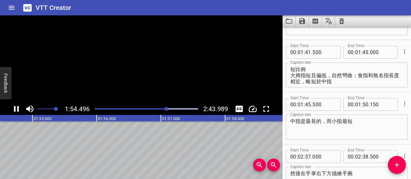
click at [17, 112] on icon "Play/Pause" at bounding box center [16, 109] width 5 height 6
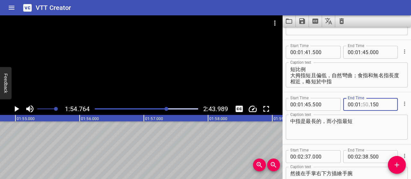
click at [362, 105] on input "number" at bounding box center [365, 104] width 6 height 13
type input "53"
type input "000"
click at [397, 166] on icon "Add Cue" at bounding box center [397, 165] width 8 height 8
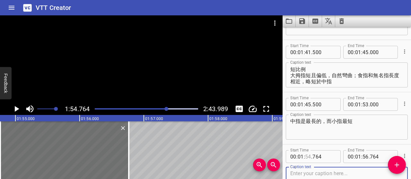
click at [309, 156] on input "number" at bounding box center [308, 157] width 6 height 13
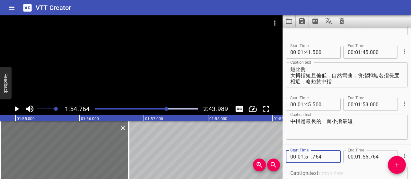
type input "53"
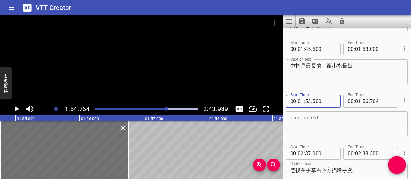
scroll to position [576, 0]
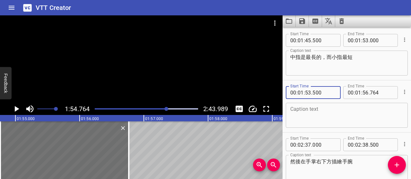
type input "500"
click at [338, 126] on div "Caption text" at bounding box center [347, 115] width 122 height 25
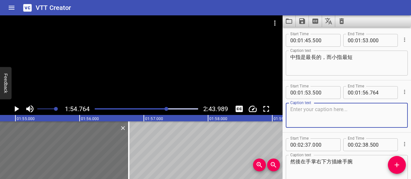
paste textarea "手掌畫好後，接著延伸畫出前手臂"
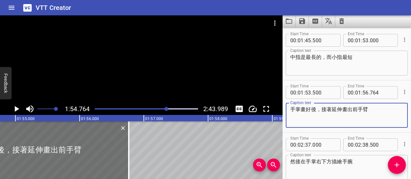
type textarea "手掌畫好後，接著延伸畫出前手臂"
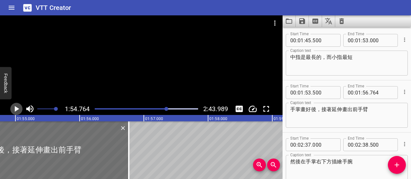
click at [17, 111] on icon "Play/Pause" at bounding box center [17, 109] width 10 height 10
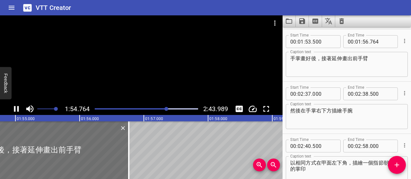
scroll to position [628, 0]
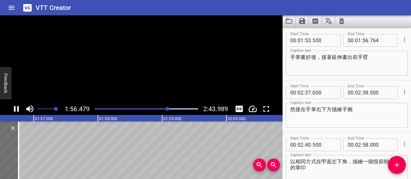
click at [17, 111] on icon "Play/Pause" at bounding box center [17, 109] width 10 height 10
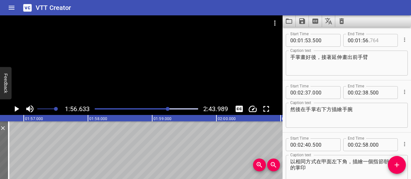
click at [370, 39] on input "number" at bounding box center [381, 40] width 23 height 13
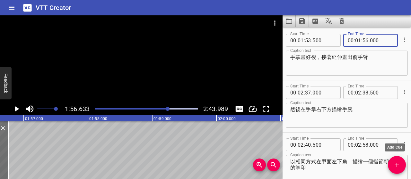
type input "000"
click at [394, 163] on icon "Add Cue" at bounding box center [397, 165] width 8 height 8
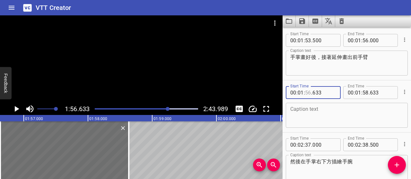
click at [308, 92] on input "number" at bounding box center [308, 92] width 6 height 13
type input "57"
type input "000"
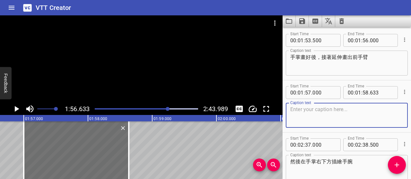
click at [314, 121] on textarea at bounding box center [346, 116] width 113 height 18
click at [308, 90] on input "number" at bounding box center [308, 92] width 6 height 13
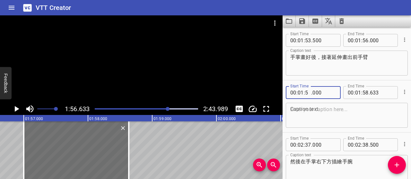
type input "56"
type input "500"
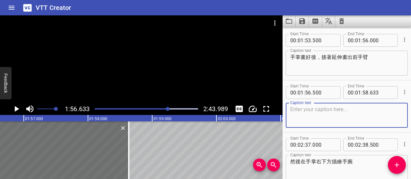
click at [317, 110] on textarea at bounding box center [346, 116] width 113 height 18
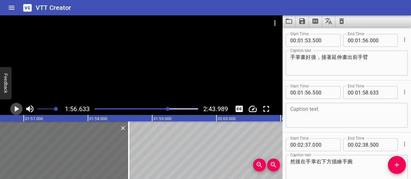
click at [17, 112] on icon "Play/Pause" at bounding box center [17, 109] width 10 height 10
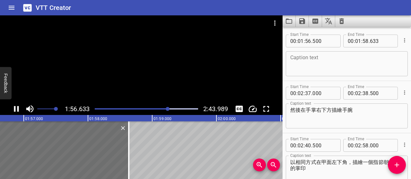
scroll to position [680, 0]
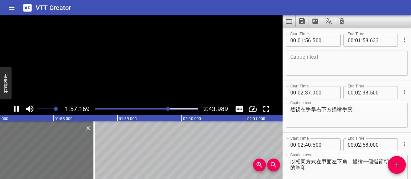
click at [17, 112] on icon "Play/Pause" at bounding box center [17, 109] width 10 height 10
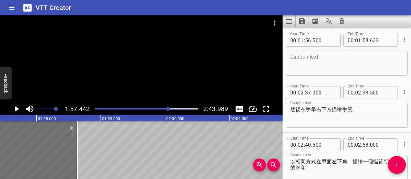
scroll to position [0, 7539]
click at [311, 59] on textarea at bounding box center [346, 63] width 113 height 18
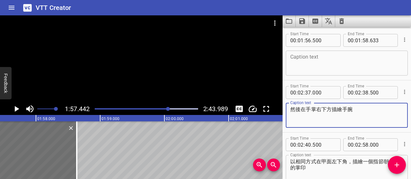
click at [304, 109] on textarea "然後在手掌右下方描繪手腕" at bounding box center [346, 116] width 113 height 18
drag, startPoint x: 301, startPoint y: 108, endPoint x: 388, endPoint y: 110, distance: 87.6
click at [388, 110] on textarea "然後在手掌右下方描繪手腕" at bounding box center [346, 116] width 113 height 18
drag, startPoint x: 347, startPoint y: 110, endPoint x: 384, endPoint y: 113, distance: 36.4
click at [384, 113] on textarea "然後在手掌右下方描繪手腕" at bounding box center [346, 116] width 113 height 18
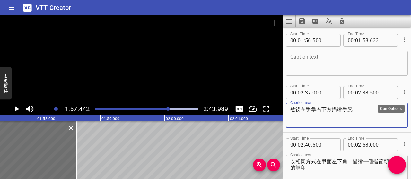
click at [404, 90] on icon "Cue Options" at bounding box center [404, 92] width 1 height 4
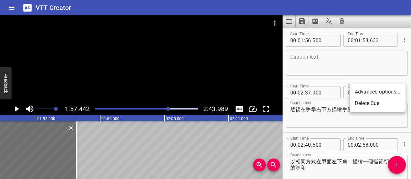
click at [385, 103] on li "Delete Cue" at bounding box center [378, 104] width 56 height 12
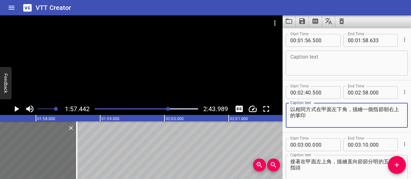
drag, startPoint x: 290, startPoint y: 109, endPoint x: 322, endPoint y: 115, distance: 31.9
click at [322, 115] on textarea "以相同方式在甲面左下角，描繪一個指節朝右上的掌印" at bounding box center [346, 116] width 113 height 18
click at [307, 58] on textarea at bounding box center [346, 63] width 113 height 18
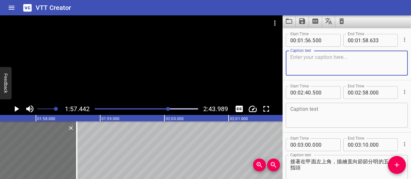
paste textarea "以相同方式在甲面左下角，描繪一個指節朝右上的掌印"
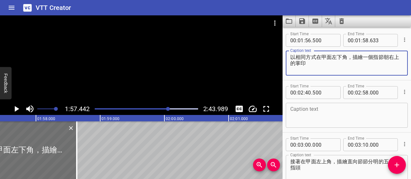
click at [293, 57] on textarea "以相同方式在甲面左下角，描繪一個指節朝右上的掌印" at bounding box center [346, 63] width 113 height 18
click at [325, 56] on textarea "相同方式在甲面左下角，描繪一個指節朝右上的掌印" at bounding box center [346, 63] width 113 height 18
click at [401, 94] on icon "Cue Options" at bounding box center [404, 92] width 6 height 6
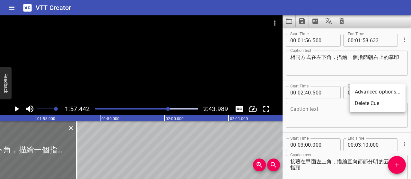
click at [377, 105] on li "Delete Cue" at bounding box center [378, 104] width 56 height 12
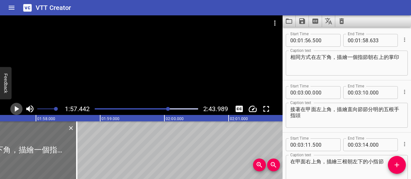
click at [17, 109] on icon "Play/Pause" at bounding box center [17, 109] width 4 height 6
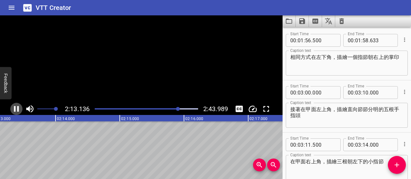
click at [16, 109] on icon "Play/Pause" at bounding box center [17, 109] width 10 height 10
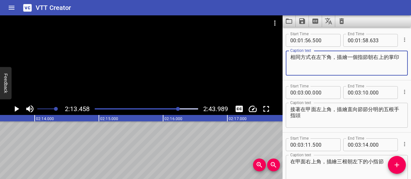
click at [315, 57] on textarea "相同方式在左下角，描繪一個指節朝右上的掌印" at bounding box center [346, 63] width 113 height 18
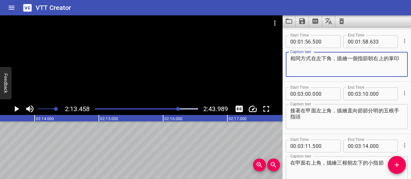
scroll to position [680, 0]
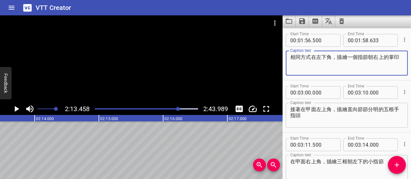
click at [360, 57] on textarea "相同方式在左下角，描繪一個指節朝右上的掌印" at bounding box center [346, 63] width 113 height 18
type textarea "相同方式在左下角，描繪一個開口朝右，指節朝右上的左手掌印"
click at [356, 40] on input "number" at bounding box center [358, 40] width 6 height 13
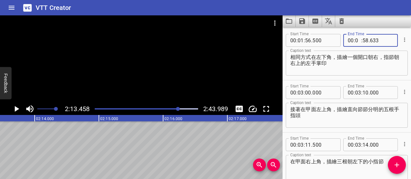
type input "02"
type input "13"
type input "000"
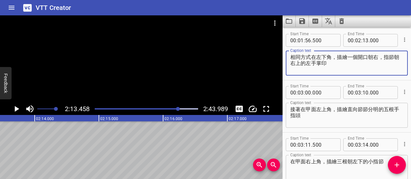
click at [366, 67] on textarea "相同方式在左下角，描繪一個開口朝右，指節朝右上的左手掌印" at bounding box center [346, 63] width 113 height 18
click at [16, 110] on icon "Play/Pause" at bounding box center [17, 109] width 4 height 6
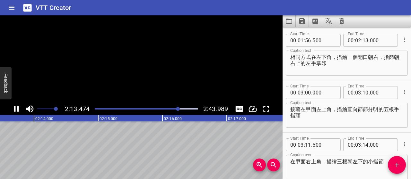
click at [16, 110] on icon "Play/Pause" at bounding box center [17, 109] width 10 height 10
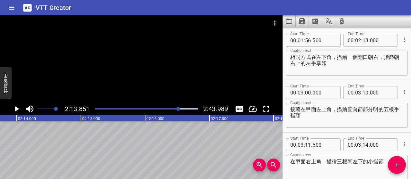
scroll to position [0, 8593]
click at [16, 106] on icon "Play/Pause" at bounding box center [17, 109] width 10 height 10
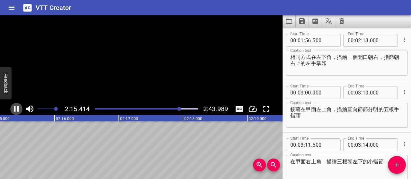
click at [16, 106] on icon "Play/Pause" at bounding box center [17, 109] width 10 height 10
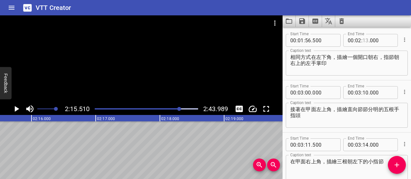
click at [362, 41] on input "number" at bounding box center [365, 40] width 6 height 13
type input "15"
type input "500"
click at [302, 91] on input "number" at bounding box center [301, 92] width 6 height 13
type input "02"
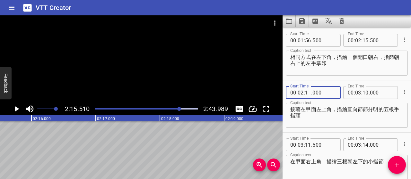
type input "15"
type input "500"
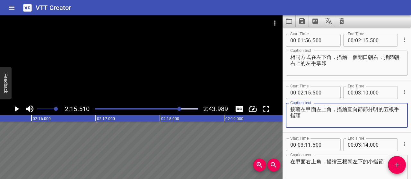
click at [327, 123] on textarea "接著在甲面左上角，描繪直向節節分明的五根手指頭" at bounding box center [346, 116] width 113 height 18
click at [19, 109] on icon "Play/Pause" at bounding box center [17, 109] width 4 height 6
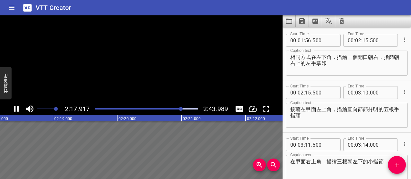
click at [18, 108] on icon "Play/Pause" at bounding box center [16, 109] width 5 height 6
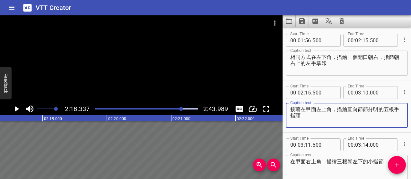
drag, startPoint x: 314, startPoint y: 116, endPoint x: 294, endPoint y: 108, distance: 21.0
click at [294, 108] on textarea "接著在甲面左上角，描繪直向節節分明的五根手指頭" at bounding box center [346, 116] width 113 height 18
type textarea "接"
paste textarea "下方的手掌印已經完成了， 上半部還留有空白，"
click at [292, 116] on textarea "下方的手掌印已經完成了， 上半部還留有空白，" at bounding box center [346, 116] width 113 height 18
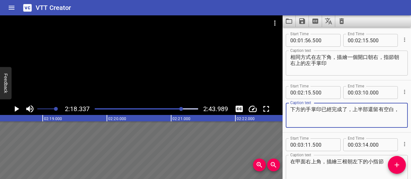
click at [323, 117] on textarea "下方的手掌印已經完成了，上半部還留有空白，" at bounding box center [346, 116] width 113 height 18
type textarea "下方的手掌印已經完成了，上半部還留有空白"
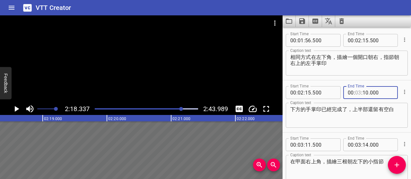
click at [355, 93] on input "number" at bounding box center [358, 92] width 6 height 13
type input "02"
type input "18"
type input "000"
click at [395, 169] on icon "Add Cue" at bounding box center [397, 165] width 8 height 8
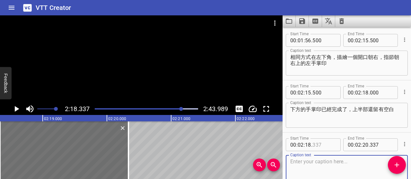
click at [314, 144] on input "number" at bounding box center [323, 145] width 23 height 13
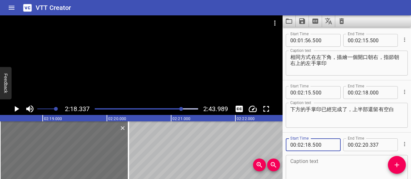
type input "500"
click at [346, 164] on textarea at bounding box center [346, 168] width 113 height 18
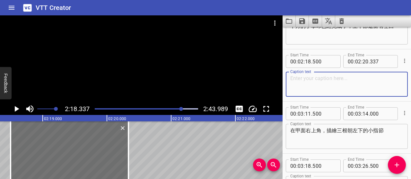
scroll to position [776, 0]
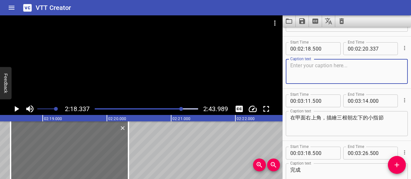
paste textarea "可以加一些反方向的手印，"
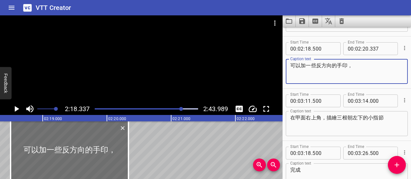
paste textarea "讓整體畫面更均衡、也更有張力"
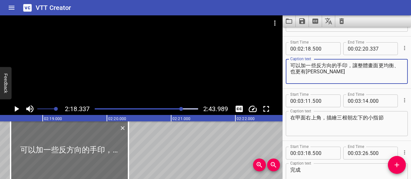
type textarea "可以加一些反方向的手印，讓整體畫面更均衡、也更有[PERSON_NAME]"
click at [19, 111] on icon "Play/Pause" at bounding box center [17, 109] width 10 height 10
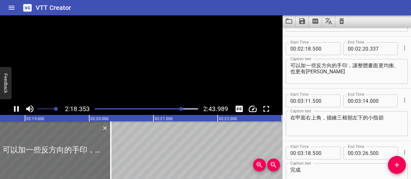
scroll to position [785, 0]
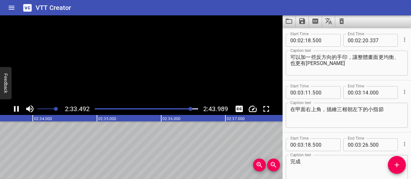
click at [19, 111] on icon "Play/Pause" at bounding box center [17, 109] width 10 height 10
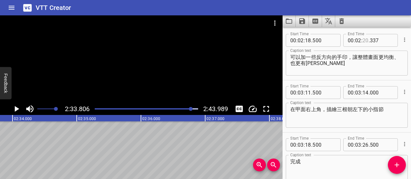
click at [365, 40] on input "number" at bounding box center [365, 40] width 6 height 13
type input "32"
type input "000"
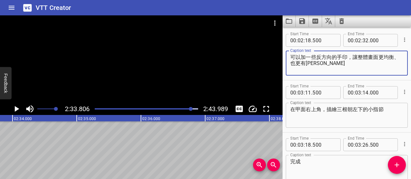
click at [358, 58] on textarea "可以加一些反方向的手印，讓整體畫面更均衡、也更有[PERSON_NAME]" at bounding box center [346, 63] width 113 height 18
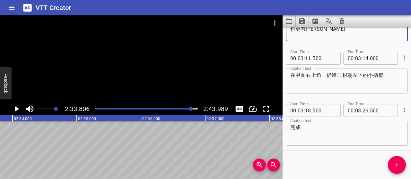
scroll to position [819, 0]
click at [13, 110] on icon "Play/Pause" at bounding box center [17, 109] width 10 height 10
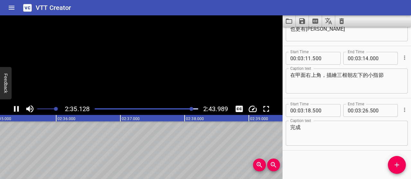
click at [13, 110] on icon "Play/Pause" at bounding box center [17, 109] width 10 height 10
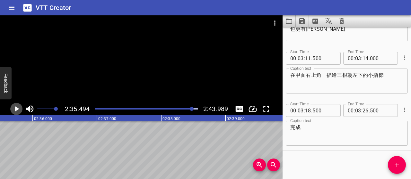
click at [13, 110] on icon "Play/Pause" at bounding box center [17, 109] width 10 height 10
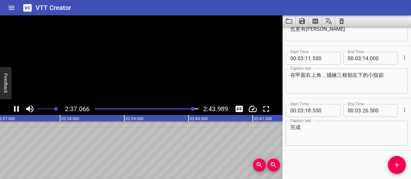
click at [13, 110] on icon "Play/Pause" at bounding box center [17, 109] width 10 height 10
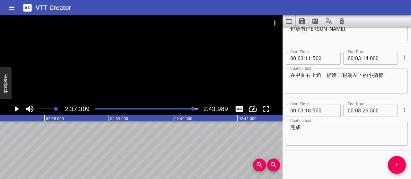
scroll to position [0, 10099]
click at [401, 55] on icon "Cue Options" at bounding box center [404, 58] width 6 height 6
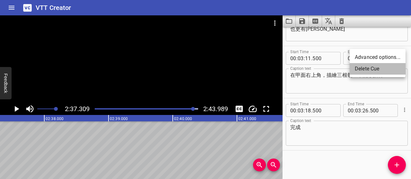
click at [374, 67] on li "Delete Cue" at bounding box center [378, 69] width 56 height 12
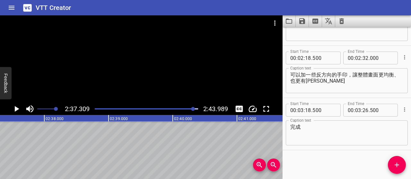
click at [193, 110] on div at bounding box center [193, 109] width 4 height 4
click at [191, 109] on div at bounding box center [192, 109] width 4 height 4
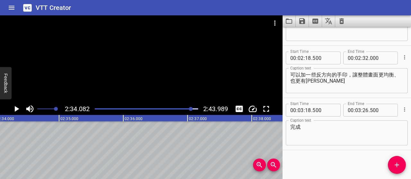
click at [19, 109] on icon "Play/Pause" at bounding box center [17, 109] width 10 height 10
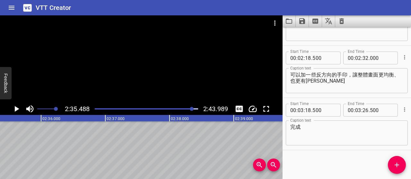
scroll to position [0, 9981]
click at [309, 109] on input "number" at bounding box center [308, 110] width 6 height 13
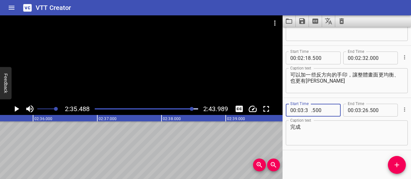
type input "35"
type input "000"
click at [322, 131] on textarea "完成" at bounding box center [346, 133] width 113 height 18
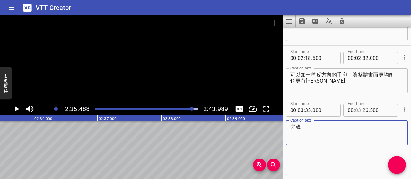
click at [355, 111] on input "number" at bounding box center [358, 110] width 6 height 13
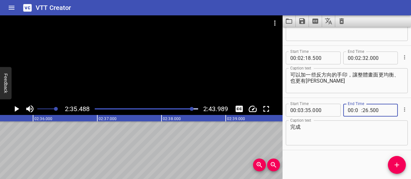
type input "02"
type input "43"
type input "000"
click at [365, 137] on textarea "完成" at bounding box center [346, 133] width 113 height 18
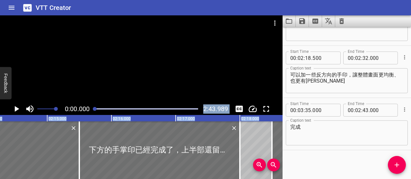
drag, startPoint x: 192, startPoint y: 109, endPoint x: 76, endPoint y: 117, distance: 116.8
click at [76, 117] on div "0:00.000 2:43.989 00:00.000 00:01.000 00:02.000 00:03.000 00:04.000 00:05.000 0…" at bounding box center [141, 97] width 282 height 164
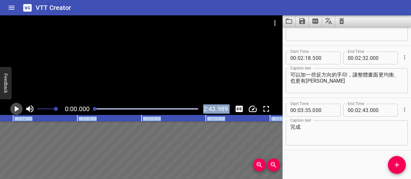
click at [14, 109] on icon "Play/Pause" at bounding box center [17, 109] width 10 height 10
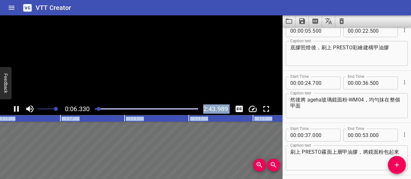
scroll to position [0, 0]
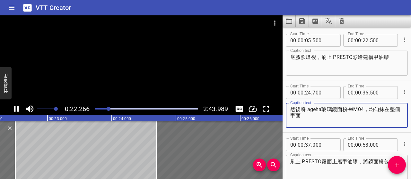
click at [380, 113] on textarea "然後將 ageha玻璃鏡面粉-WM04，均勻抹在整個甲面" at bounding box center [346, 116] width 113 height 18
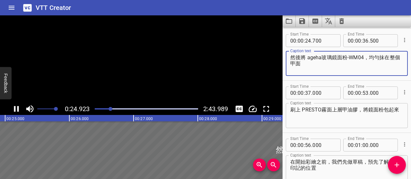
scroll to position [52, 0]
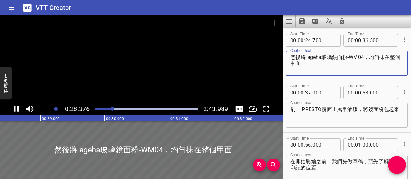
click at [19, 106] on icon "Play/Pause" at bounding box center [17, 109] width 10 height 10
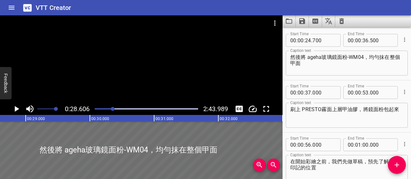
scroll to position [0, 1836]
click at [11, 109] on button "Play/Pause" at bounding box center [16, 109] width 12 height 12
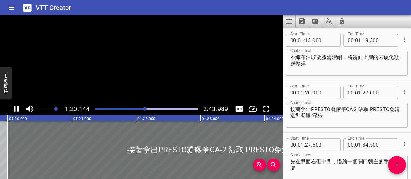
scroll to position [0, 5145]
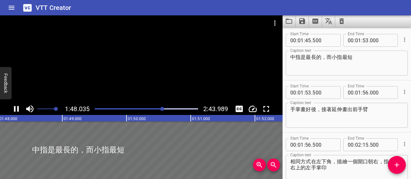
click at [18, 111] on icon "Play/Pause" at bounding box center [16, 109] width 5 height 6
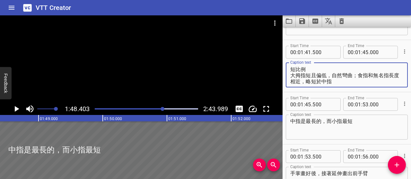
click at [291, 75] on textarea "接著描繪節節分明的五根手指頭，注意手指的長短比例 大拇指短且偏低，自然彎曲；食指和無名指長度相近，略短於中指" at bounding box center [346, 75] width 113 height 18
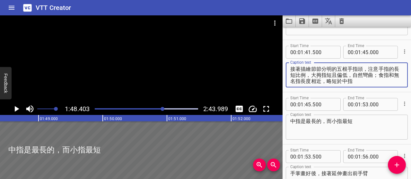
click at [384, 76] on textarea "接著描繪節節分明的五根手指頭，注意手指的長短比例，大拇指短且偏低，自然彎曲；食指和無名指長度相近，略短於中指" at bounding box center [346, 75] width 113 height 18
click at [377, 80] on textarea "接著描繪節節分明的五根手指頭，注意手指的長短比例，大拇指短且偏低，自然彎曲 食指和無名指長度相近，略短於中指" at bounding box center [346, 75] width 113 height 18
type textarea "接著描繪節節分明的五根手指頭，注意手指的長短比例，大拇指短且偏低，自然彎曲 食指和無名指長度相近，略短於中指，"
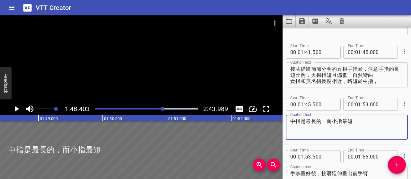
drag, startPoint x: 359, startPoint y: 121, endPoint x: 316, endPoint y: 121, distance: 43.0
click at [316, 121] on textarea "中指是最長的，而小指最短" at bounding box center [346, 127] width 113 height 18
click at [330, 120] on textarea "中指是最長的，而小指最短" at bounding box center [346, 127] width 113 height 18
drag, startPoint x: 332, startPoint y: 121, endPoint x: 366, endPoint y: 125, distance: 34.3
click at [366, 126] on textarea "中指是最長的，而小指最短" at bounding box center [346, 127] width 113 height 18
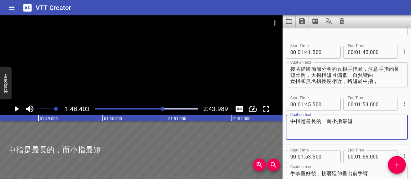
drag, startPoint x: 360, startPoint y: 120, endPoint x: 329, endPoint y: 120, distance: 31.8
click at [329, 120] on textarea "中指是最長的，而小指最短" at bounding box center [346, 127] width 113 height 18
type textarea "中指是最長的，"
click at [385, 81] on textarea "接著描繪節節分明的五根手指頭，注意手指的長短比例，大拇指短且偏低，自然彎曲 食指和無名指長度相近，略短於中指，" at bounding box center [346, 75] width 113 height 18
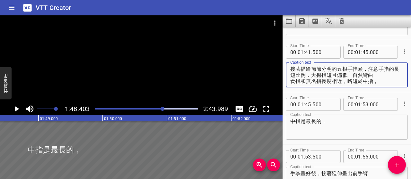
paste textarea "而小指最短"
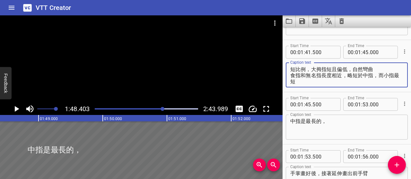
type textarea "接著描繪節節分明的五根手指頭，注意手指的長短比例，大拇指短且偏低，自然彎曲 食指和無名指長度相近，略短於中指，而小指最短"
click at [364, 52] on input "number" at bounding box center [365, 52] width 6 height 13
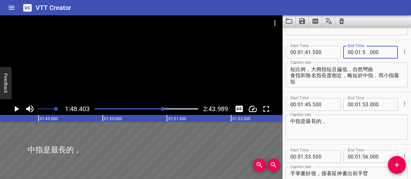
type input "53"
type input "000"
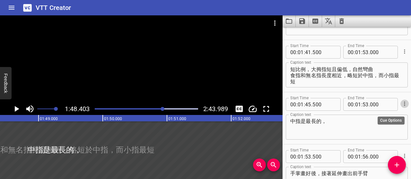
click at [401, 105] on icon "Cue Options" at bounding box center [404, 104] width 6 height 6
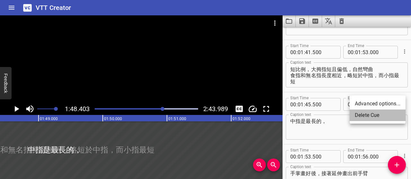
click at [382, 118] on li "Delete Cue" at bounding box center [378, 116] width 56 height 12
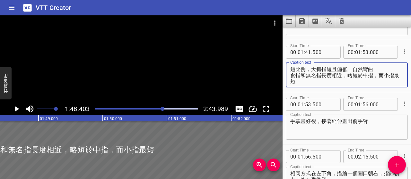
click at [362, 78] on textarea "接著描繪節節分明的五根手指頭，注意手指的長短比例，大拇指短且偏低，自然彎曲 食指和無名指長度相近，略短於中指，而小指最短" at bounding box center [346, 75] width 113 height 18
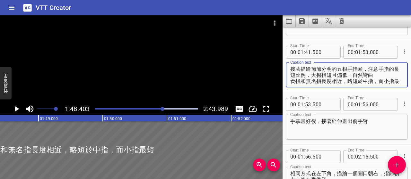
click at [338, 68] on textarea "接著描繪節節分明的五根手指頭，注意手指的長短比例，大拇指短且偏低，自然彎曲 食指和無名指長度相近，略短於中指，而小指最短" at bounding box center [346, 75] width 113 height 18
click at [347, 69] on textarea "接著描繪節節分明的五根手指頭，注意手指的長短比例，大拇指短且偏低，自然彎曲 食指和無名指長度相近，略短於中指，而小指最短" at bounding box center [346, 75] width 113 height 18
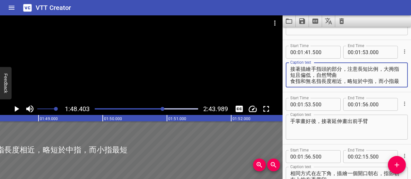
click at [383, 67] on textarea "接著描繪手指頭的部分，注意長短比例，大拇指短且偏低，自然彎曲 食指和無名指長度相近，略短於中指，而小指最短" at bounding box center [346, 75] width 113 height 18
click at [356, 76] on textarea "接著描繪手指頭的部分，注意長短比例 大拇指短且偏低，自然彎曲 食指和無名指長度相近，略短於中指，而小指最短" at bounding box center [346, 75] width 113 height 18
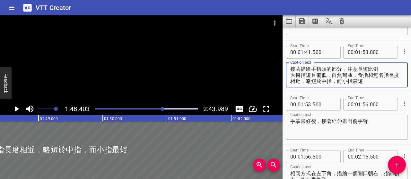
type textarea "接著描繪手指頭的部分，注意長短比例 大拇指短且偏低，自然彎曲，食指和無名指長度相近，略短於中指，而小指最短"
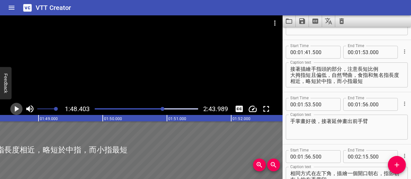
click at [13, 109] on icon "Play/Pause" at bounding box center [17, 109] width 10 height 10
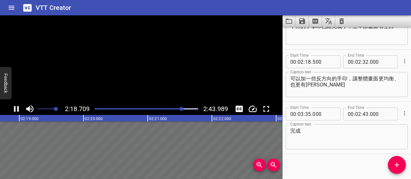
scroll to position [714, 0]
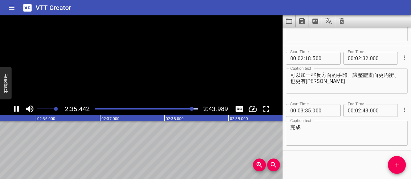
click at [13, 109] on icon "Play/Pause" at bounding box center [17, 109] width 10 height 10
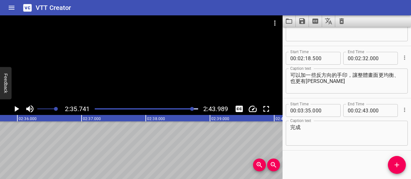
scroll to position [0, 9998]
click at [376, 60] on input "number" at bounding box center [381, 58] width 23 height 13
type input "500"
click at [368, 90] on div "可以加一些反方向的手印，讓整體畫面更均衡、也更有張力 Caption text" at bounding box center [347, 81] width 122 height 25
click at [302, 112] on input "number" at bounding box center [301, 110] width 6 height 13
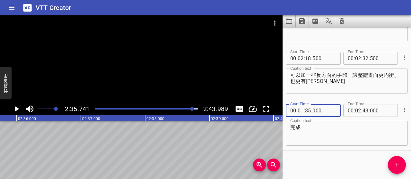
type input "02"
type input "35"
type input "000"
click at [311, 133] on textarea "完成" at bounding box center [346, 134] width 113 height 18
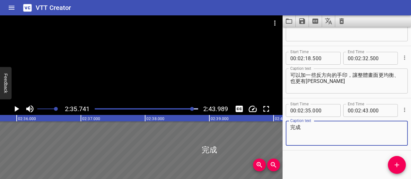
click at [190, 108] on div "Play progress" at bounding box center [141, 108] width 103 height 1
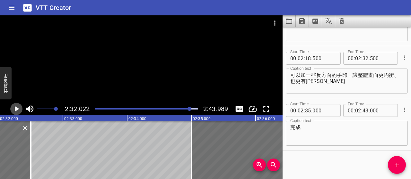
click at [15, 106] on icon "Play/Pause" at bounding box center [17, 109] width 10 height 10
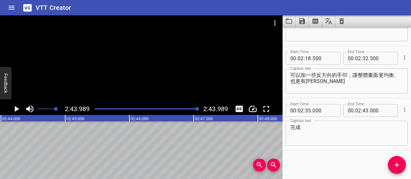
scroll to position [0, 10527]
click at [301, 21] on icon "Save captions to file" at bounding box center [302, 21] width 6 height 6
click at [311, 37] on li "Save to VTT file" at bounding box center [319, 36] width 47 height 12
click at [301, 22] on icon "Save captions to file" at bounding box center [302, 21] width 6 height 6
click at [318, 50] on li "Save to SRT file" at bounding box center [319, 47] width 47 height 12
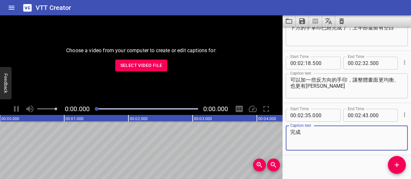
scroll to position [714, 0]
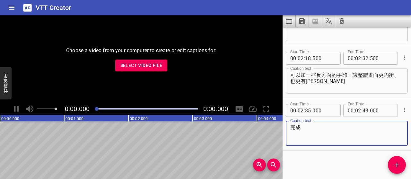
click at [161, 68] on span "Select Video File" at bounding box center [141, 66] width 42 height 8
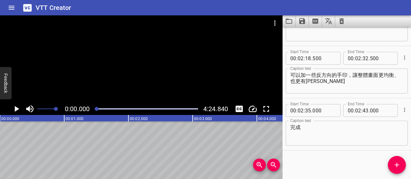
click at [290, 19] on icon "Load captions from file" at bounding box center [289, 21] width 6 height 5
click at [277, 23] on icon "Video Options" at bounding box center [275, 23] width 8 height 8
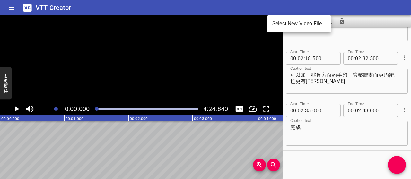
click at [277, 23] on li "Select New Video File..." at bounding box center [299, 24] width 64 height 12
click at [344, 7] on div at bounding box center [205, 89] width 411 height 179
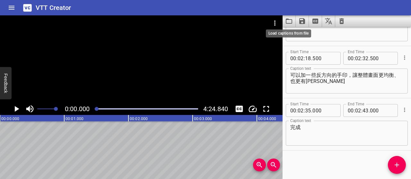
click at [288, 20] on icon "Load captions from file" at bounding box center [289, 21] width 8 height 8
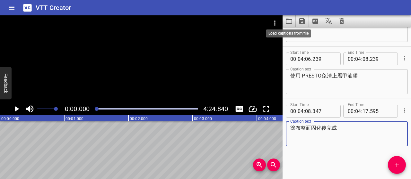
scroll to position [1186, 0]
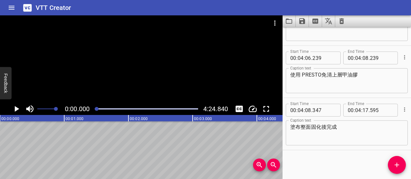
click at [13, 115] on div "0:00.000 4:24.840" at bounding box center [141, 109] width 282 height 12
click at [19, 110] on icon "Play/Pause" at bounding box center [17, 109] width 10 height 10
click at [14, 110] on icon "Play/Pause" at bounding box center [16, 109] width 5 height 6
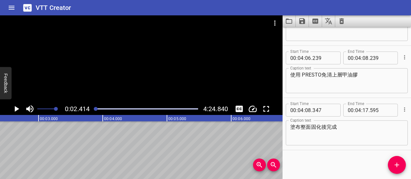
scroll to position [0, 155]
click at [20, 112] on icon "Play/Pause" at bounding box center [17, 109] width 10 height 10
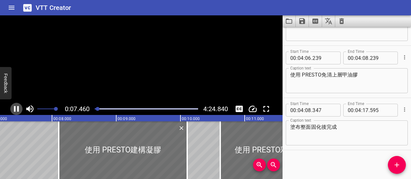
click at [20, 112] on icon "Play/Pause" at bounding box center [17, 109] width 10 height 10
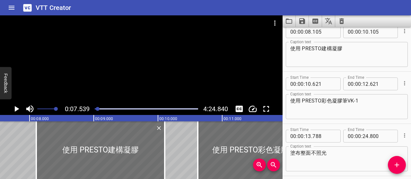
scroll to position [0, 0]
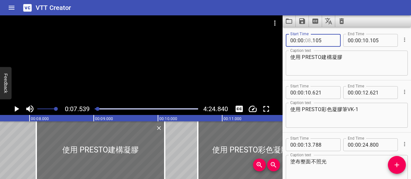
click at [309, 40] on input "number" at bounding box center [308, 40] width 6 height 13
type input "07"
type input "500"
click at [291, 58] on textarea "使用 PRESTO建構凝膠" at bounding box center [346, 63] width 113 height 18
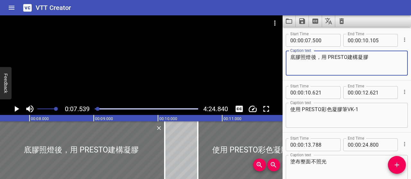
type textarea "底膠照燈後，用 PRESTO建構凝膠"
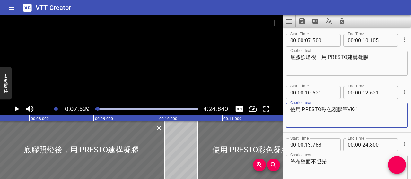
drag, startPoint x: 302, startPoint y: 109, endPoint x: 363, endPoint y: 110, distance: 61.3
click at [370, 109] on textarea "使用 PRESTO彩色凝膠筆VK-1" at bounding box center [346, 116] width 113 height 18
type textarea "使用"
click at [328, 56] on textarea "底膠照燈後，用 PRESTO建構凝膠" at bounding box center [346, 63] width 113 height 18
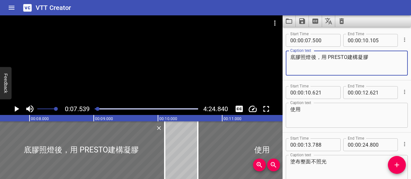
paste textarea "色凝膠筆VK-1PRESTO"
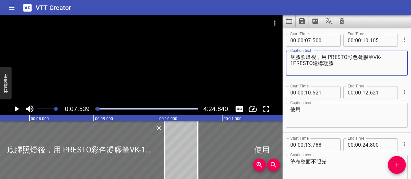
click at [359, 56] on textarea "底膠照燈後，用 PRESTO彩色凝膠筆VK-1PRESTO建構凝膠" at bounding box center [346, 63] width 113 height 18
click at [374, 56] on textarea "底膠照燈後，用 PRESTO凝膠筆VK-1PRESTO建構凝膠" at bounding box center [346, 63] width 113 height 18
click at [346, 120] on textarea "使用" at bounding box center [346, 116] width 113 height 18
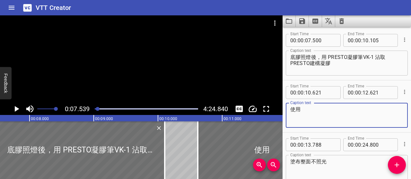
click at [310, 62] on textarea "底膠照燈後，用 PRESTO凝膠筆VK-1 沾取PRESTO建構凝膠" at bounding box center [346, 63] width 113 height 18
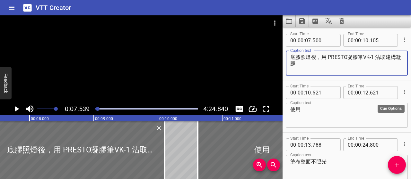
type textarea "底膠照燈後，用 PRESTO凝膠筆VK-1 沾取建構凝膠"
click at [404, 92] on icon "Cue Options" at bounding box center [404, 92] width 1 height 4
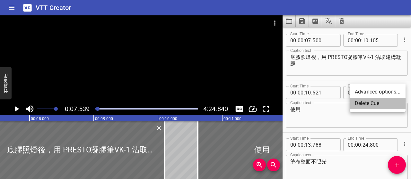
click at [388, 106] on li "Delete Cue" at bounding box center [378, 104] width 56 height 12
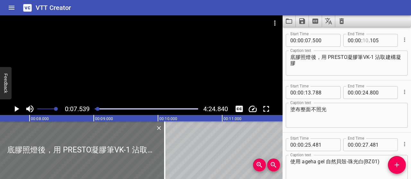
click at [363, 39] on input "number" at bounding box center [365, 40] width 6 height 13
type input "12"
type input "500"
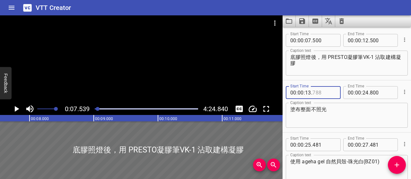
click at [318, 90] on input "number" at bounding box center [323, 92] width 23 height 13
type input "000"
click at [347, 114] on textarea "塗布整面不照光" at bounding box center [346, 116] width 113 height 18
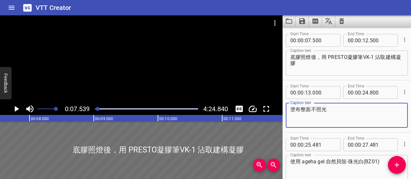
click at [328, 111] on textarea "塗布整面不照光" at bounding box center [346, 116] width 113 height 18
type textarea "整面均勻塗布，並且先不照燈"
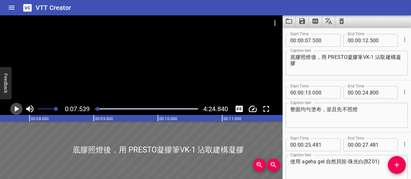
click at [16, 110] on icon "Play/Pause" at bounding box center [17, 109] width 4 height 6
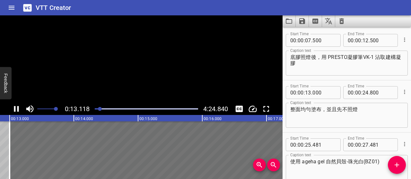
scroll to position [0, 842]
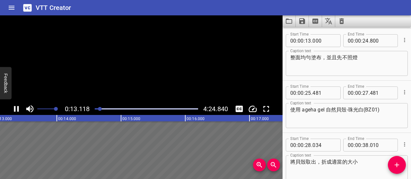
click at [16, 110] on icon "Play/Pause" at bounding box center [17, 109] width 10 height 10
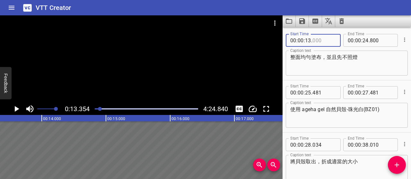
click at [313, 41] on input "number" at bounding box center [323, 40] width 23 height 13
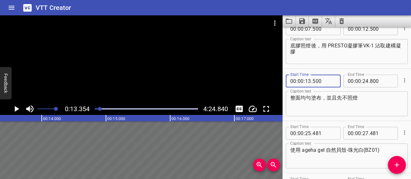
scroll to position [0, 0]
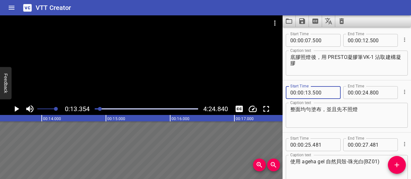
type input "500"
click at [364, 39] on input "number" at bounding box center [365, 40] width 6 height 13
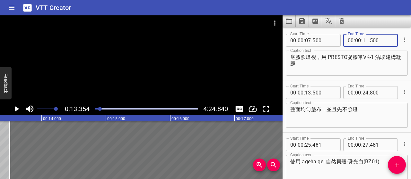
type input "13"
type input "000"
click at [356, 74] on div "底膠照燈後，用 PRESTO凝膠筆VK-1 沾取建構凝膠 Caption text" at bounding box center [347, 63] width 122 height 25
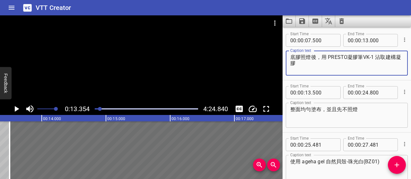
click at [316, 115] on textarea "整面均勻塗布，並且先不照燈" at bounding box center [346, 116] width 113 height 18
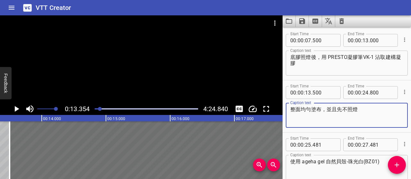
click at [100, 108] on div at bounding box center [100, 109] width 4 height 4
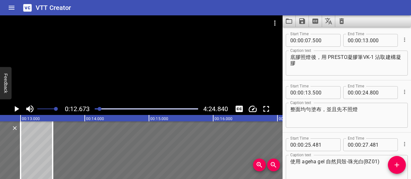
scroll to position [0, 813]
click at [17, 109] on icon "Play/Pause" at bounding box center [17, 109] width 4 height 6
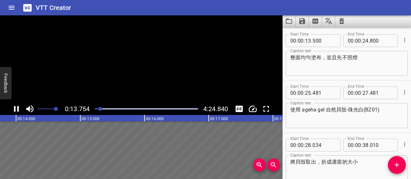
scroll to position [52, 0]
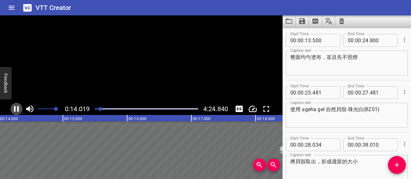
click at [17, 109] on icon "Play/Pause" at bounding box center [16, 109] width 5 height 6
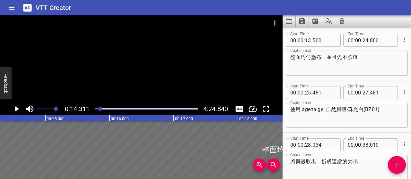
scroll to position [0, 919]
click at [14, 110] on icon "Play/Pause" at bounding box center [17, 109] width 10 height 10
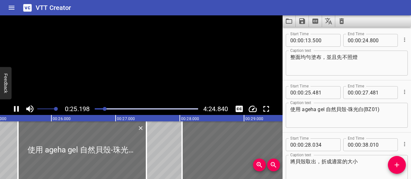
click at [14, 110] on icon "Play/Pause" at bounding box center [16, 109] width 5 height 6
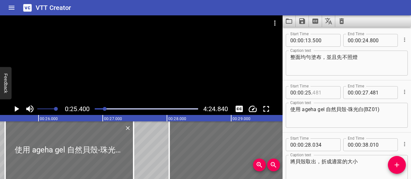
click at [317, 94] on input "number" at bounding box center [323, 92] width 23 height 13
type input "500"
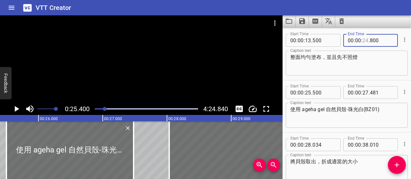
click at [362, 39] on input "number" at bounding box center [365, 40] width 6 height 13
type input "25"
type input "000"
click at [353, 70] on textarea "整面均勻塗布，並且先不照燈" at bounding box center [346, 63] width 113 height 18
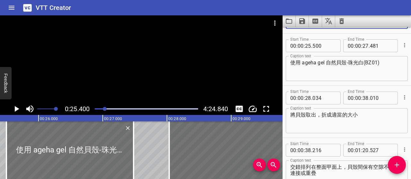
scroll to position [84, 0]
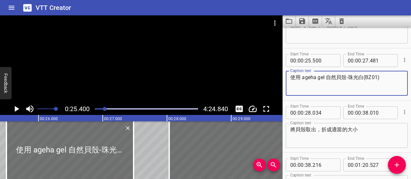
click at [300, 76] on textarea "使用 ageha gel 自然貝殼-珠光白(BZ01)" at bounding box center [346, 83] width 113 height 18
type textarea "接著將 ageha自然貝殼-珠光白(BZ01)取出，折成適合甲面的大小"
click at [362, 59] on input "number" at bounding box center [365, 60] width 6 height 13
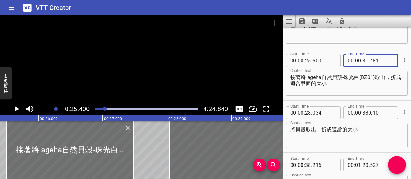
type input "38"
type input "000"
click at [403, 112] on button "Cue Options" at bounding box center [404, 112] width 8 height 8
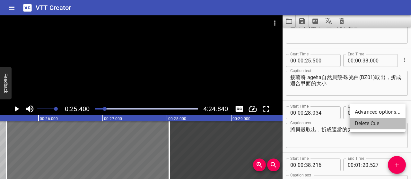
click at [383, 120] on li "Delete Cue" at bounding box center [378, 124] width 56 height 12
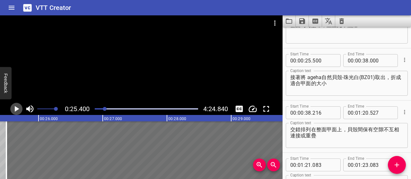
click at [15, 108] on icon "Play/Pause" at bounding box center [17, 109] width 4 height 6
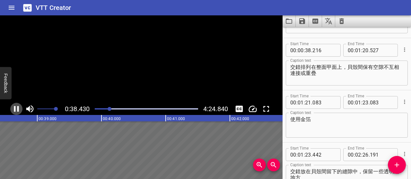
scroll to position [0, 2467]
click at [15, 108] on icon "Play/Pause" at bounding box center [17, 109] width 10 height 10
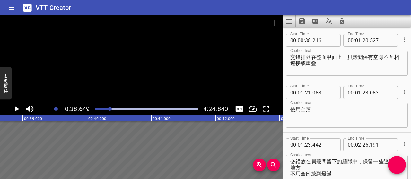
scroll to position [0, 2481]
click at [321, 39] on input "number" at bounding box center [323, 40] width 23 height 13
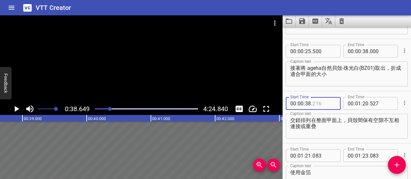
scroll to position [93, 0]
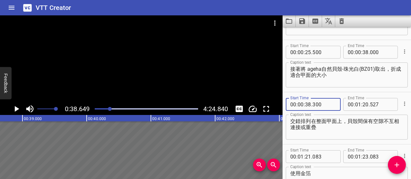
click at [313, 102] on input "300" at bounding box center [323, 104] width 23 height 13
type input "500"
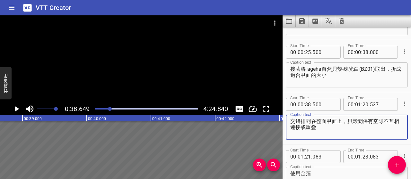
click at [327, 130] on textarea "交錯排列在整面甲面上，貝殼間保有空隙不互相連接或重疊" at bounding box center [346, 127] width 113 height 18
click at [326, 122] on textarea "交錯排列在整面甲面上，貝殼間保有空隙不互相連接或重疊" at bounding box center [346, 127] width 113 height 18
drag, startPoint x: 318, startPoint y: 128, endPoint x: 278, endPoint y: 122, distance: 40.9
click at [278, 122] on main "0:38.649 4:24.840 00:00.000 00:01.000 00:02.000 00:03.000 00:04.000 00:05.000 0…" at bounding box center [205, 97] width 411 height 164
type textarea "交錯排列在甲面上，貝殼間保有空隙不互相連接或重疊"
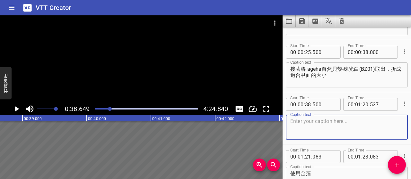
paste textarea "把它們交錯排在甲面上， 記得讓每顆貝殼之間有空隙， 不要互相連接或重疊。"
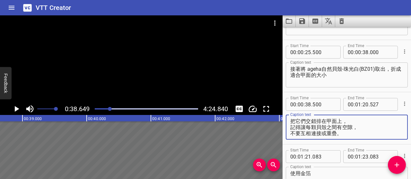
click at [290, 128] on textarea "把它們交錯排在甲面上， 記得讓每顆貝殼之間有空隙， 不要互相連接或重疊。" at bounding box center [346, 127] width 113 height 18
click at [372, 121] on textarea "把它們交錯排在甲面上，記得讓每顆貝殼之間有空隙， 不要互相連接或重疊。" at bounding box center [346, 127] width 113 height 18
click at [379, 120] on textarea "把它們交錯排在甲面上，記得讓每顆貝殼之間有空隙， 不要互相連接或重疊。" at bounding box center [346, 127] width 113 height 18
type textarea "把它們交錯排在甲面上，記得讓每片之間保留空隙，不要互相連接或重疊"
click at [15, 107] on icon "Play/Pause" at bounding box center [17, 109] width 4 height 6
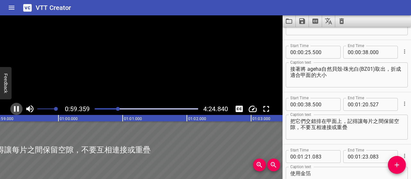
click at [15, 107] on icon "Play/Pause" at bounding box center [16, 109] width 5 height 6
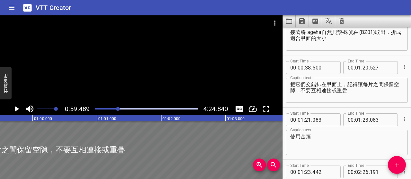
scroll to position [157, 0]
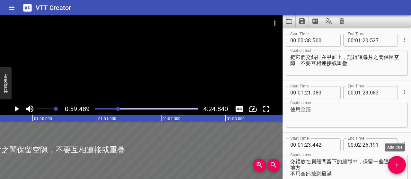
click at [396, 166] on icon "Add Cue" at bounding box center [397, 165] width 8 height 8
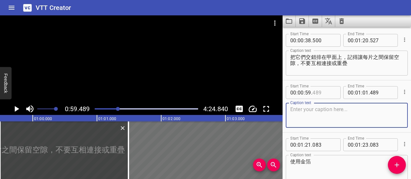
click at [318, 93] on input "number" at bounding box center [323, 92] width 23 height 13
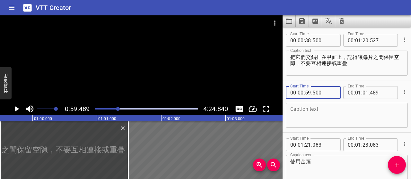
type input "500"
click at [362, 95] on input "number" at bounding box center [365, 92] width 6 height 13
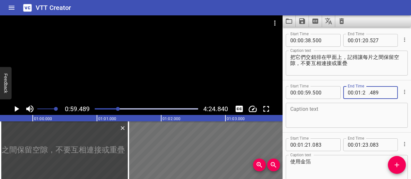
type input "20"
type input "000"
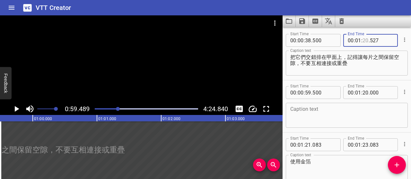
click at [362, 40] on input "number" at bounding box center [365, 40] width 6 height 13
type input "59"
type input "000"
click at [355, 41] on input "number" at bounding box center [358, 40] width 6 height 13
type input "00"
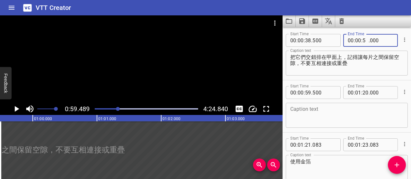
type input "50"
type input "000"
click at [362, 41] on input "number" at bounding box center [365, 40] width 6 height 13
type input "59"
type input "000"
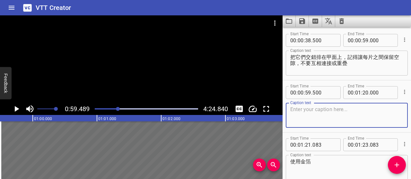
click at [350, 109] on textarea at bounding box center [346, 116] width 113 height 18
paste textarea "搭配大小不一的貝殼片，"
paste textarea "營造出冰裂礦石般自然不規則的質感"
type textarea "搭配大小不一的貝殼片，營造出冰裂礦石般自然不規則的質感"
click at [15, 107] on icon "Play/Pause" at bounding box center [17, 109] width 4 height 6
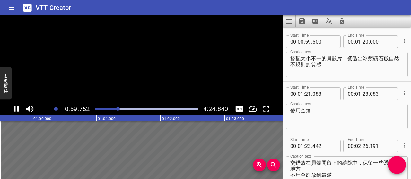
scroll to position [209, 0]
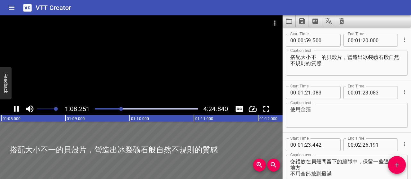
click at [15, 108] on icon "Play/Pause" at bounding box center [16, 109] width 5 height 6
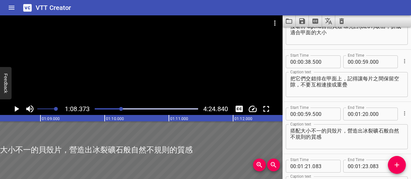
scroll to position [145, 0]
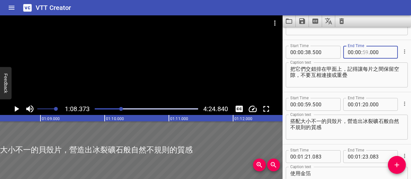
click at [363, 51] on input "number" at bounding box center [365, 52] width 6 height 13
type input "50"
type input "000"
click at [309, 104] on input "number" at bounding box center [308, 104] width 6 height 13
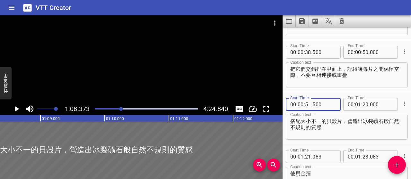
type input "50"
type input "500"
click at [362, 105] on input "number" at bounding box center [365, 104] width 6 height 13
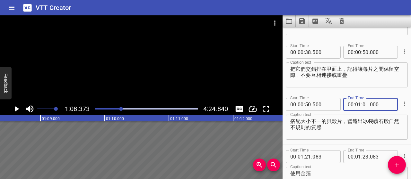
type input "00"
type input "000"
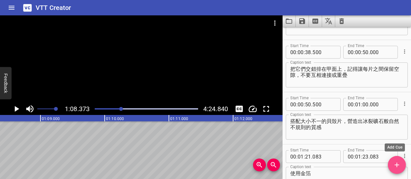
click at [397, 165] on icon "Add Cue" at bounding box center [396, 165] width 4 height 4
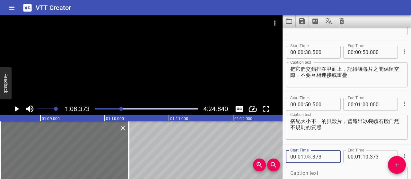
click at [305, 157] on input "number" at bounding box center [308, 157] width 6 height 13
type input "00"
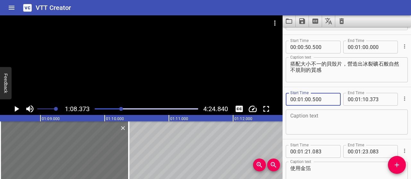
scroll to position [209, 0]
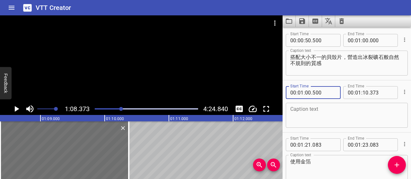
type input "500"
click at [371, 92] on input "number" at bounding box center [381, 92] width 23 height 13
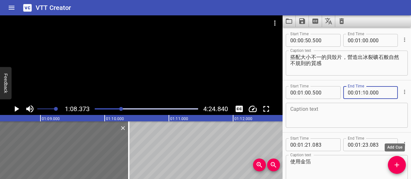
type input "000"
click at [395, 161] on icon "Add Cue" at bounding box center [397, 165] width 8 height 8
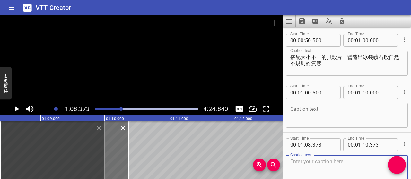
click at [332, 109] on textarea at bounding box center [346, 116] width 113 height 18
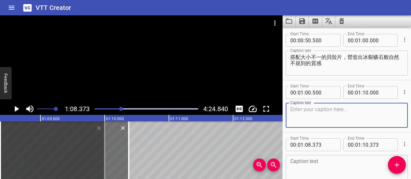
click at [333, 167] on textarea at bounding box center [346, 168] width 113 height 18
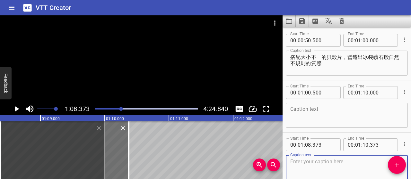
paste textarea "選用白色貝殼， 呼應冰河礦石的純淨與光澤感，"
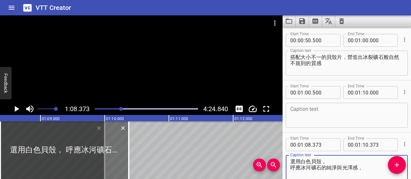
type textarea "選用白色貝殼， 呼應冰河礦石的純淨與光澤感，"
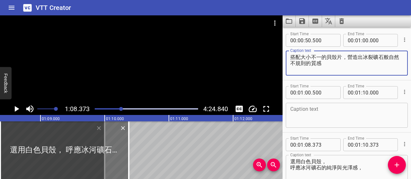
drag, startPoint x: 329, startPoint y: 64, endPoint x: 289, endPoint y: 57, distance: 41.1
click at [289, 57] on div "搭配大小不一的貝殼片，營造出冰裂礦石般自然不規則的質感 Caption text" at bounding box center [347, 63] width 122 height 25
click at [331, 109] on textarea at bounding box center [346, 116] width 113 height 18
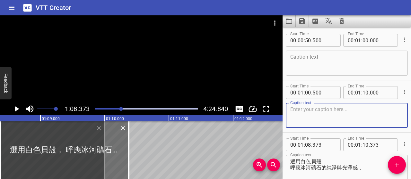
paste textarea "搭配大小不一的貝殼片，營造出冰裂礦石般自然不規則的質感"
type textarea "搭配大小不一的貝殼片，營造出冰裂礦石般自然不規則的質感"
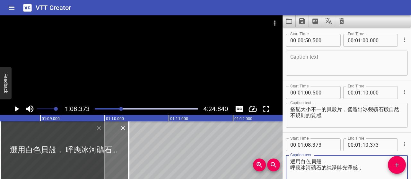
drag, startPoint x: 363, startPoint y: 167, endPoint x: 287, endPoint y: 158, distance: 76.6
click at [287, 158] on div "選用白色貝殼， 呼應冰河礦石的純淨與光澤感， Caption text" at bounding box center [347, 167] width 122 height 25
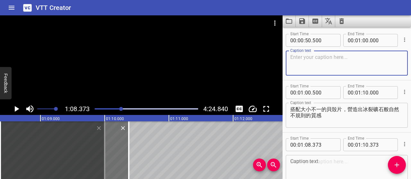
click at [323, 57] on textarea at bounding box center [346, 63] width 113 height 18
paste textarea "選用白色貝殼， 呼應冰河礦石的純淨與光澤感，"
click at [291, 63] on textarea "選用白色貝殼， 呼應冰河礦石的純淨與光澤感，" at bounding box center [346, 63] width 113 height 18
click at [307, 64] on textarea "選用白色貝殼，呼應冰河礦石的純淨與光澤感，" at bounding box center [346, 63] width 113 height 18
type textarea "選用白色貝殼，呼應冰河礦石的純淨與光澤感"
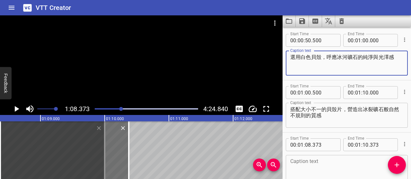
scroll to position [241, 0]
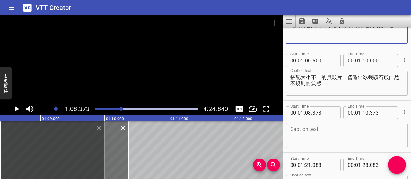
click at [299, 75] on textarea "搭配大小不一的貝殼片，營造出冰裂礦石般自然不規則的質感" at bounding box center [346, 83] width 113 height 18
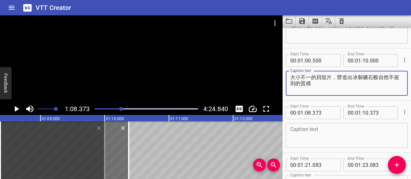
type textarea "大小不一的貝殼片，營造出冰裂礦石般自然不規則的質感"
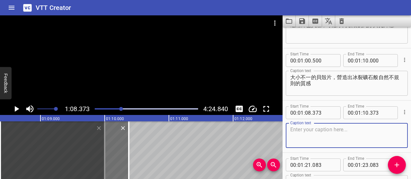
click at [325, 129] on textarea at bounding box center [346, 136] width 113 height 18
paste textarea "如果沒有白色貝殼， 可以選擇淺灰、珠光白或冰藍色， 保持冰河礦石的自然純淨感。"
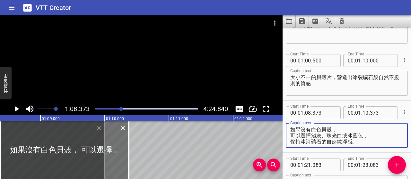
type textarea "如果沒有白色貝殼， 可以選擇淺灰、珠光白或冰藍色， 保持冰河礦石的自然純淨感。"
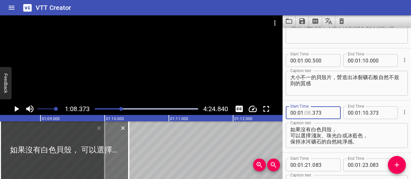
click at [309, 111] on input "number" at bounding box center [308, 113] width 6 height 13
type input "10"
type input "500"
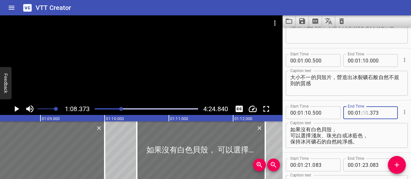
click at [364, 113] on input "number" at bounding box center [365, 113] width 6 height 13
type input "20"
type input "000"
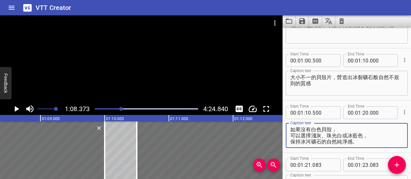
click at [292, 135] on textarea "如果沒有白色貝殼， 可以選擇淺灰、珠光白或冰藍色， 保持冰河礦石的自然純淨感。" at bounding box center [346, 136] width 113 height 18
click at [314, 134] on textarea "如果沒有白色貝殼，可以選擇淺灰、珠光白或冰藍色， 保持冰河礦石的自然純淨感。" at bounding box center [346, 136] width 113 height 18
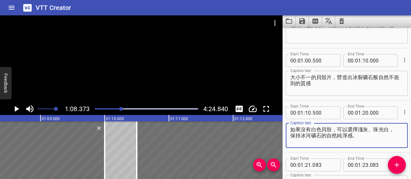
click at [291, 136] on textarea "如果沒有白色貝殼，可以選擇淺灰、珠光白， 保持冰河礦石的自然純淨感。" at bounding box center [346, 136] width 113 height 18
click at [372, 136] on textarea "如果沒有白色貝殼，可以選擇淺灰、珠光白，保持冰河礦石的自然純淨感。" at bounding box center [346, 136] width 113 height 18
type textarea "如果沒有白色貝殼，可以選擇淺灰、珠光白，保持冰河礦石的自然純淨感"
click at [18, 109] on icon "Play/Pause" at bounding box center [17, 109] width 4 height 6
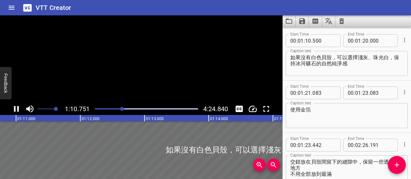
scroll to position [314, 0]
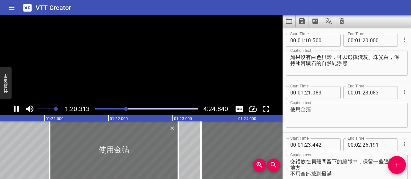
click at [18, 109] on icon "Play/Pause" at bounding box center [16, 109] width 5 height 6
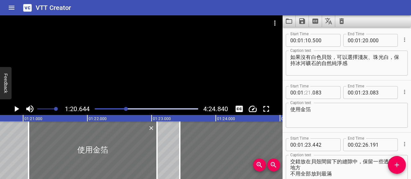
click at [307, 92] on input "number" at bounding box center [308, 92] width 6 height 13
type input "20"
type input "000"
click at [362, 40] on input "number" at bounding box center [365, 40] width 6 height 13
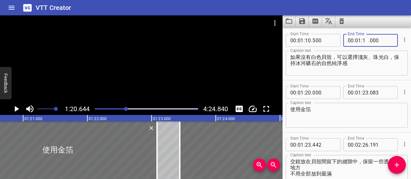
type input "19"
type input "500"
click at [380, 106] on div "使用金箔 Caption text" at bounding box center [347, 115] width 122 height 25
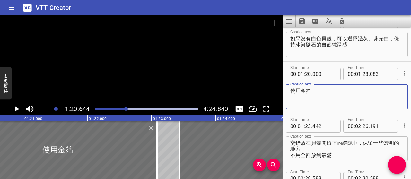
scroll to position [346, 0]
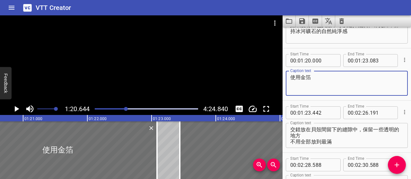
drag, startPoint x: 311, startPoint y: 78, endPoint x: 284, endPoint y: 78, distance: 27.3
click at [284, 78] on div "Start Time 00 : 01 : 20 . 000 Start Time End Time 00 : 01 : 23 . 083 End Time C…" at bounding box center [346, 74] width 128 height 52
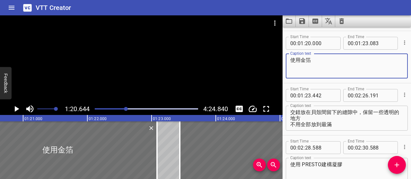
scroll to position [378, 0]
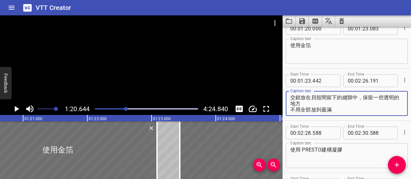
drag, startPoint x: 291, startPoint y: 97, endPoint x: 341, endPoint y: 108, distance: 51.2
click at [341, 108] on textarea "交錯放在貝殼間留下的縫隙中，保留一些透明的地方 不用全部放到最滿" at bounding box center [346, 104] width 113 height 18
click at [323, 39] on div "使用金箔 Caption text" at bounding box center [347, 51] width 122 height 25
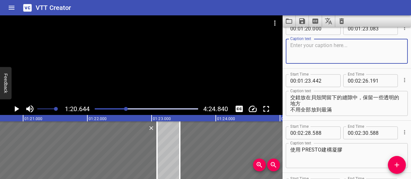
paste textarea "金箔交錯放在貝殼縫隙中，"
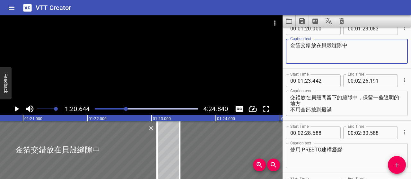
type textarea "金箔交錯放在貝殼縫隙中"
click at [380, 30] on input "number" at bounding box center [381, 28] width 23 height 13
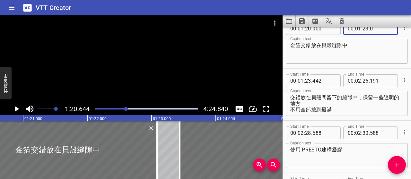
scroll to position [377, 0]
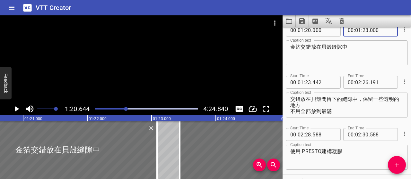
type input "000"
click at [321, 82] on input "number" at bounding box center [323, 82] width 23 height 13
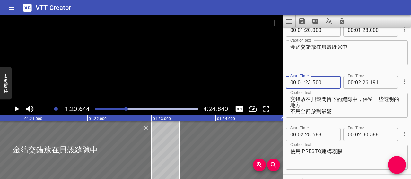
type input "500"
click at [350, 108] on textarea "交錯放在貝殼間留下的縫隙中，保留一些透明的地方 不用全部放到最滿" at bounding box center [346, 105] width 113 height 18
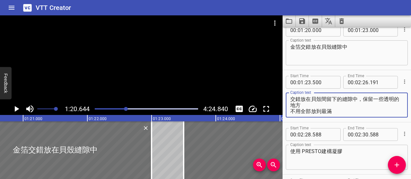
drag, startPoint x: 337, startPoint y: 113, endPoint x: 276, endPoint y: 99, distance: 62.5
click at [276, 99] on main "1:20.644 4:24.840 00:00.000 00:01.000 00:02.000 00:03.000 00:04.000 00:05.000 0…" at bounding box center [205, 97] width 411 height 164
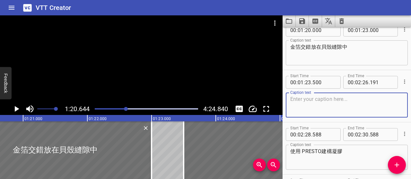
paste textarea "透過金箔與透明部分的對比，營造光影與質感的變化"
type textarea "透過金箔與透明部分的對比，營造光影與質感的變化"
click at [20, 109] on icon "Play/Pause" at bounding box center [17, 109] width 10 height 10
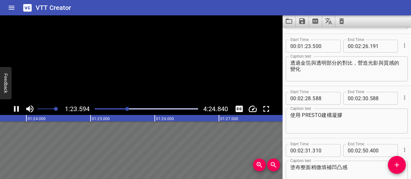
scroll to position [419, 0]
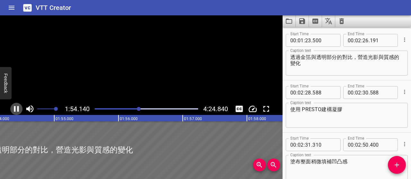
click at [20, 109] on icon "Play/Pause" at bounding box center [17, 109] width 10 height 10
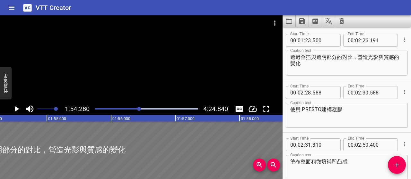
scroll to position [0, 7336]
click at [15, 109] on icon "Play/Pause" at bounding box center [17, 109] width 4 height 6
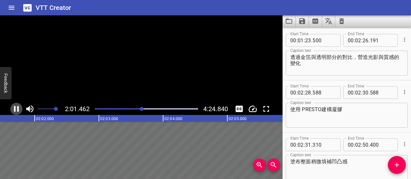
click at [16, 108] on icon "Play/Pause" at bounding box center [17, 109] width 10 height 10
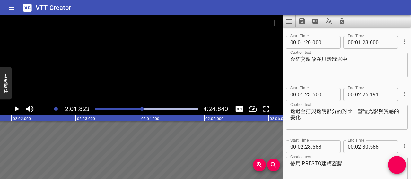
scroll to position [354, 0]
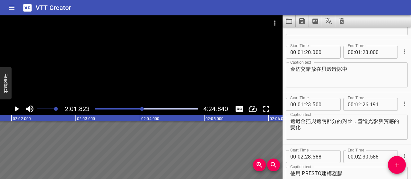
click at [355, 105] on input "number" at bounding box center [358, 104] width 6 height 13
type input "01"
type input "42"
type input "500"
click at [397, 165] on icon "Add Cue" at bounding box center [397, 165] width 8 height 8
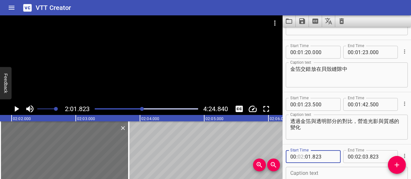
click at [301, 158] on input "number" at bounding box center [301, 157] width 6 height 13
type input "01"
type input "43"
type input "000"
click at [370, 157] on input "number" at bounding box center [381, 157] width 23 height 13
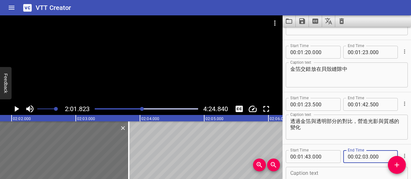
type input "-1"
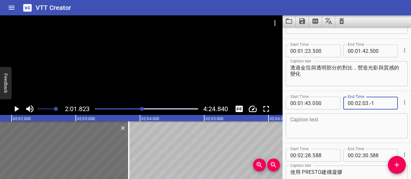
scroll to position [419, 0]
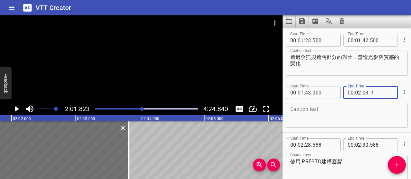
type input "823"
type input "03"
type input "00"
type input "000"
click at [362, 92] on input "number" at bounding box center [365, 92] width 6 height 13
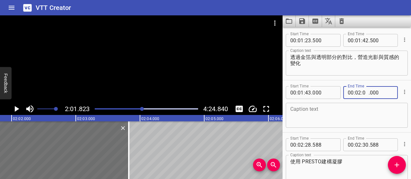
type input "02"
type input "500"
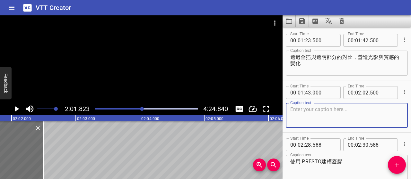
click at [373, 107] on textarea at bounding box center [346, 116] width 113 height 18
paste textarea "留出透明縫隙， 讓光線能自然穿透， 營造出閃爍的光影效果。"
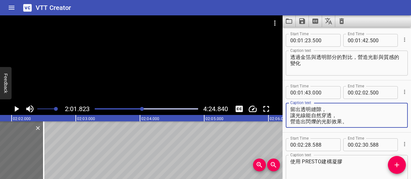
click at [292, 115] on textarea "留出透明縫隙， 讓光線能自然穿透， 營造出閃爍的光影效果。" at bounding box center [346, 116] width 113 height 18
click at [301, 108] on textarea "留出透明縫隙，讓光線能自然穿透， 營造出閃爍的光影效果。" at bounding box center [346, 116] width 113 height 18
drag, startPoint x: 351, startPoint y: 116, endPoint x: 281, endPoint y: 119, distance: 69.7
click at [281, 119] on main "2:01.823 4:24.840 00:00.000 00:01.000 00:02.000 00:03.000 00:04.000 00:05.000 0…" at bounding box center [205, 97] width 411 height 164
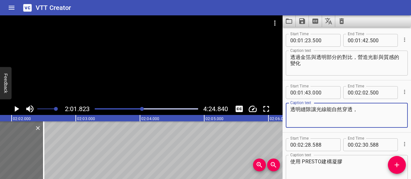
click at [371, 110] on textarea "透明縫隙讓光線能自然穿透，" at bounding box center [346, 116] width 113 height 18
paste textarea "讓整體造型更有層次感與透氣感"
click at [361, 109] on textarea "透明縫隙讓光線能自然穿透，讓整體造型更有層次感與透氣感" at bounding box center [346, 116] width 113 height 18
click at [300, 115] on textarea "透明縫隙讓光線能自然穿透，整體造型更有層次感與透氣感" at bounding box center [346, 116] width 113 height 18
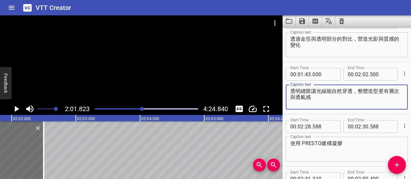
scroll to position [451, 0]
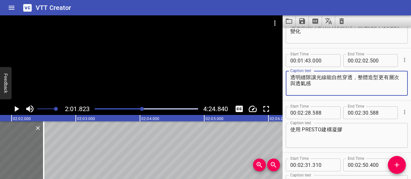
type textarea "透明縫隙讓光線能自然穿透，整體造型更有層次與透氣感"
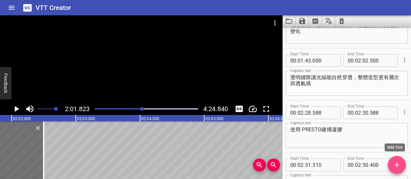
click at [398, 166] on icon "Add Cue" at bounding box center [396, 165] width 4 height 4
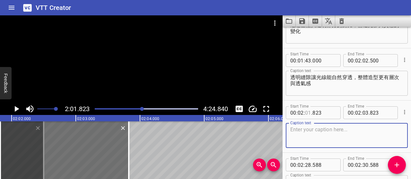
click at [308, 111] on input "number" at bounding box center [308, 113] width 6 height 13
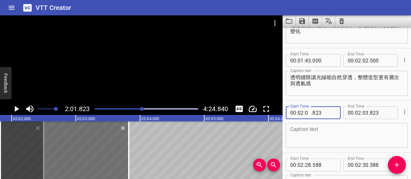
type input "03"
type input "000"
click at [363, 112] on input "number" at bounding box center [365, 113] width 6 height 13
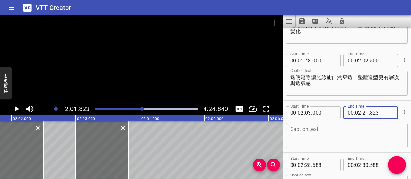
type input "23"
type input "500"
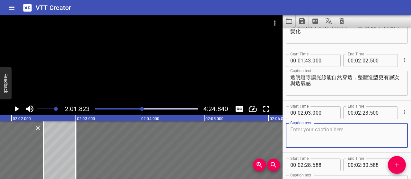
click at [367, 136] on textarea at bounding box center [346, 136] width 113 height 18
paste textarea "兩種不同素材的錯落排列， 能展現出自然層次與細膩質感"
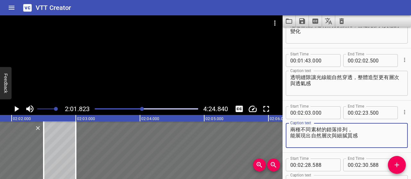
click at [291, 136] on textarea "兩種不同素材的錯落排列， 能展現出自然層次與細膩質感" at bounding box center [346, 136] width 113 height 18
click at [358, 130] on textarea "兩種不同素材的錯落排列，能展現出自然層次與細膩質感" at bounding box center [346, 136] width 113 height 18
click at [395, 129] on textarea "兩種不同素材的錯落排列，展現出自然層次與細膩質感" at bounding box center [346, 136] width 113 height 18
click at [15, 109] on icon "Play/Pause" at bounding box center [17, 109] width 4 height 6
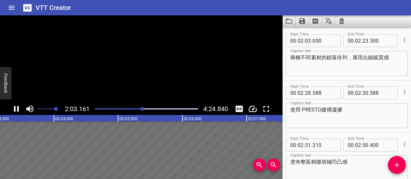
scroll to position [523, 0]
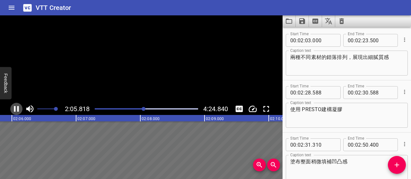
click at [15, 109] on icon "Play/Pause" at bounding box center [16, 109] width 5 height 6
click at [352, 57] on textarea "兩種不同素材的錯落排列，展現出細膩質感" at bounding box center [346, 63] width 113 height 18
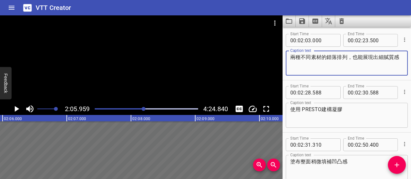
click at [355, 57] on textarea "兩種不同素材的錯落排列，也能展現出細膩質感" at bounding box center [346, 63] width 113 height 18
paste textarea "讓作品充滿變化和深度"
drag, startPoint x: 359, startPoint y: 63, endPoint x: 301, endPoint y: 64, distance: 58.4
click at [301, 64] on textarea "兩種不同素材的錯落排列，讓作品充滿變化和深度也能展現出細膩質感" at bounding box center [346, 63] width 113 height 18
click at [351, 57] on textarea "兩種不同素材的錯落排列，讓作品充滿變化和深度" at bounding box center [346, 63] width 113 height 18
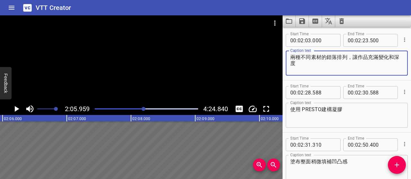
paste textarea "呈現自然且立體的效果"
drag, startPoint x: 364, startPoint y: 67, endPoint x: 301, endPoint y: 63, distance: 63.4
click at [301, 63] on textarea "兩種不同素材的錯落排列，呈現自然且立體的效果讓作品充滿變化和深度" at bounding box center [346, 63] width 113 height 18
type textarea "兩種不同素材的錯落排列，呈現自然且立體的效果"
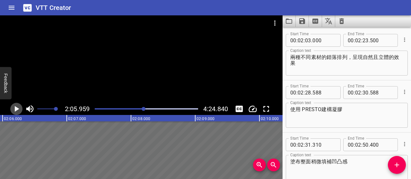
click at [14, 107] on icon "Play/Pause" at bounding box center [17, 109] width 10 height 10
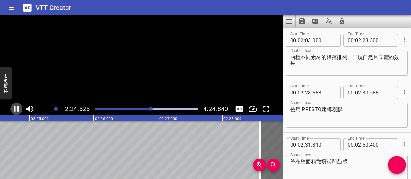
click at [14, 107] on icon "Play/Pause" at bounding box center [17, 109] width 10 height 10
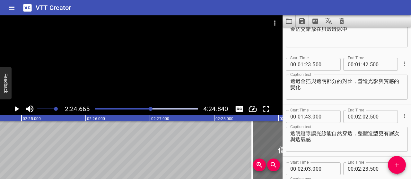
scroll to position [363, 0]
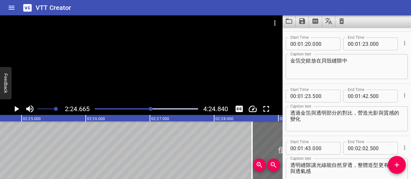
click at [145, 110] on div at bounding box center [146, 109] width 111 height 9
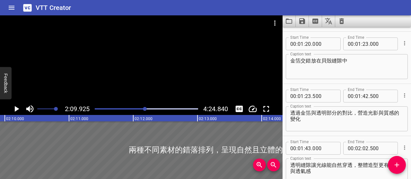
click at [138, 109] on div "Play progress" at bounding box center [93, 108] width 103 height 1
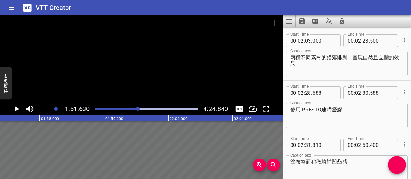
scroll to position [523, 0]
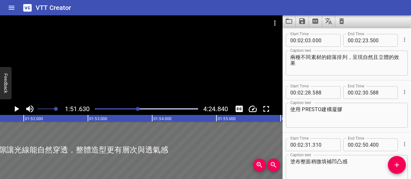
click at [145, 110] on div at bounding box center [146, 109] width 111 height 9
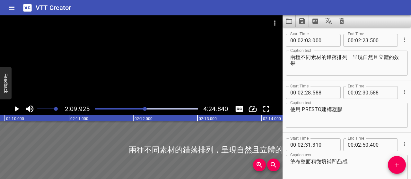
click at [150, 110] on div at bounding box center [146, 109] width 111 height 9
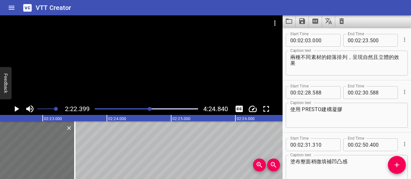
scroll to position [0, 9141]
click at [153, 110] on div at bounding box center [146, 109] width 111 height 9
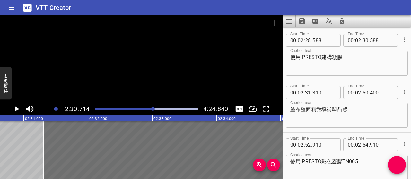
scroll to position [0, 9675]
click at [16, 111] on icon "Play/Pause" at bounding box center [17, 109] width 4 height 6
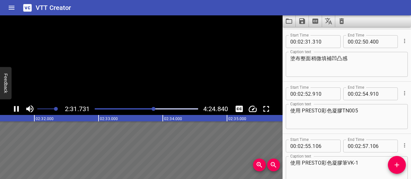
scroll to position [628, 0]
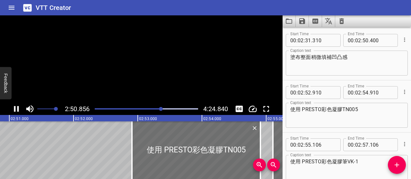
click at [16, 111] on icon "Play/Pause" at bounding box center [17, 109] width 10 height 10
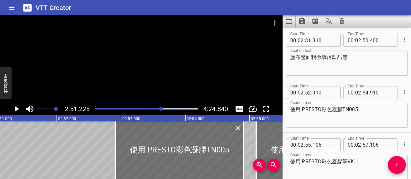
scroll to position [0, 10992]
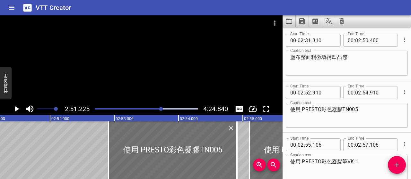
click at [159, 109] on div "Play progress" at bounding box center [109, 108] width 103 height 1
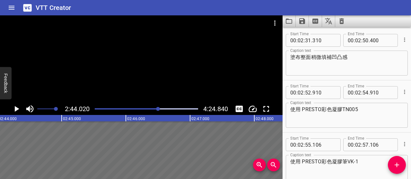
scroll to position [0, 10529]
click at [151, 108] on div at bounding box center [146, 109] width 111 height 9
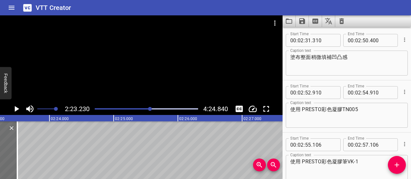
click at [144, 109] on div "Play progress" at bounding box center [99, 108] width 103 height 1
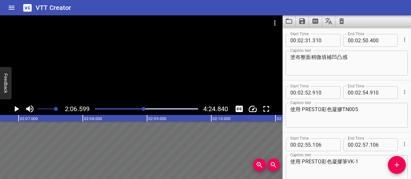
click at [141, 109] on div "Play progress" at bounding box center [92, 108] width 103 height 1
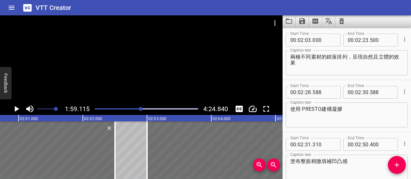
scroll to position [523, 0]
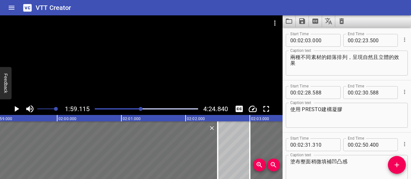
click at [134, 109] on div "Play progress" at bounding box center [89, 108] width 103 height 1
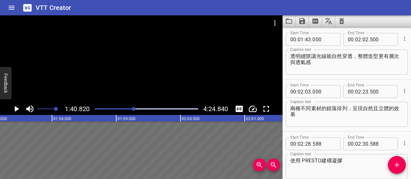
scroll to position [471, 0]
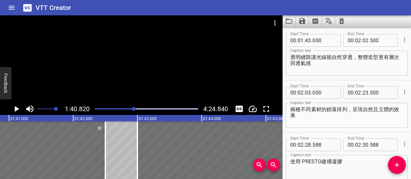
click at [130, 109] on div "Play progress" at bounding box center [82, 108] width 103 height 1
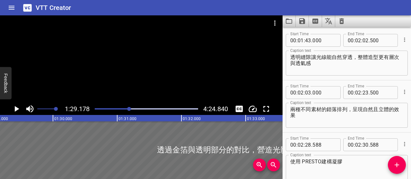
click at [124, 108] on div at bounding box center [146, 109] width 111 height 9
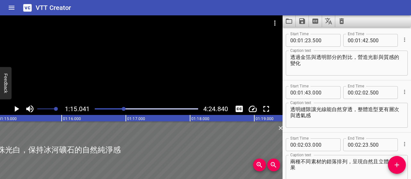
click at [17, 108] on icon "Play/Pause" at bounding box center [17, 109] width 10 height 10
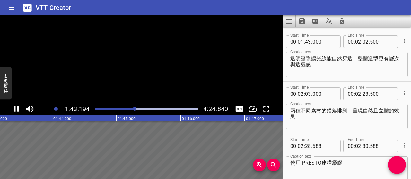
scroll to position [471, 0]
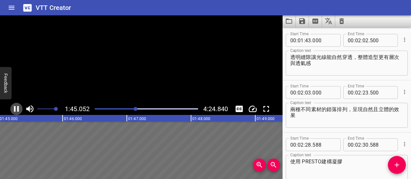
click at [17, 108] on icon "Play/Pause" at bounding box center [17, 109] width 10 height 10
click at [17, 108] on icon "Play/Pause" at bounding box center [17, 109] width 4 height 6
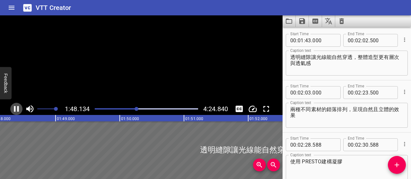
click at [17, 108] on icon "Play/Pause" at bounding box center [17, 109] width 10 height 10
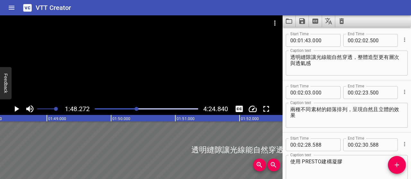
scroll to position [0, 6950]
click at [17, 112] on icon "Play/Pause" at bounding box center [17, 109] width 10 height 10
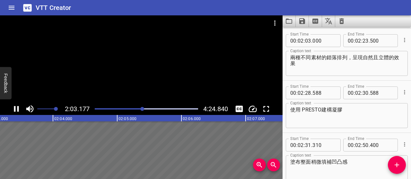
scroll to position [523, 0]
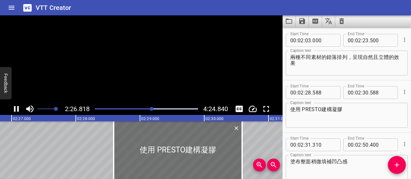
click at [16, 111] on icon "Play/Pause" at bounding box center [17, 109] width 10 height 10
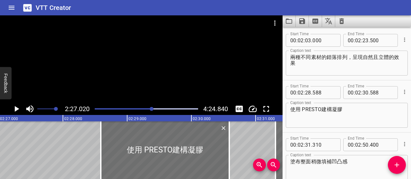
click at [14, 108] on icon "Play/Pause" at bounding box center [17, 109] width 10 height 10
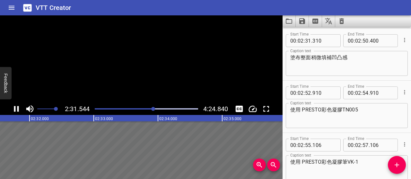
scroll to position [628, 0]
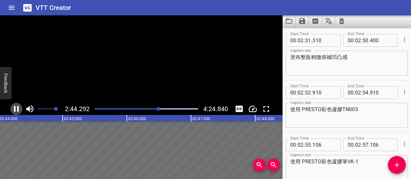
click at [14, 108] on icon "Play/Pause" at bounding box center [17, 109] width 10 height 10
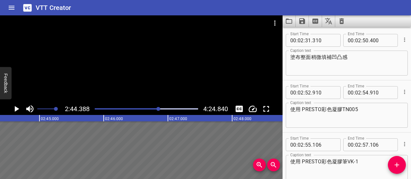
click at [17, 110] on icon "Play/Pause" at bounding box center [17, 109] width 4 height 6
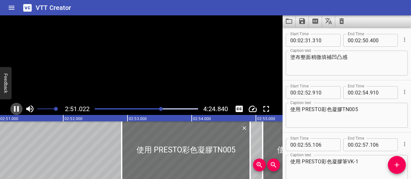
click at [17, 110] on icon "Play/Pause" at bounding box center [17, 109] width 10 height 10
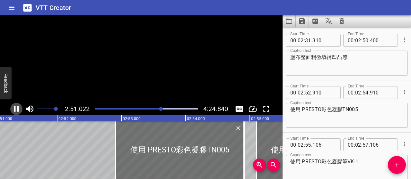
scroll to position [0, 10989]
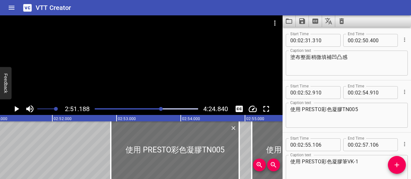
click at [18, 105] on icon "Play/Pause" at bounding box center [17, 109] width 10 height 10
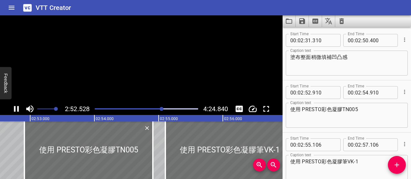
click at [18, 105] on icon "Play/Pause" at bounding box center [17, 109] width 10 height 10
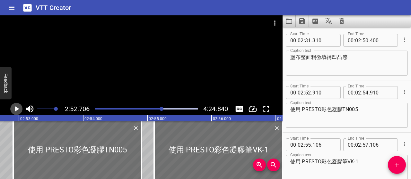
click at [18, 105] on icon "Play/Pause" at bounding box center [17, 109] width 10 height 10
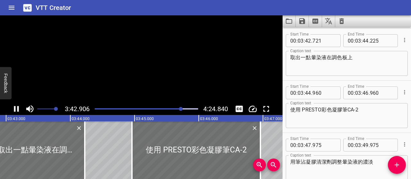
scroll to position [1099, 0]
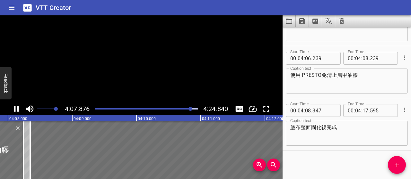
click at [18, 106] on icon "Play/Pause" at bounding box center [17, 109] width 10 height 10
